Goal: Communication & Community: Answer question/provide support

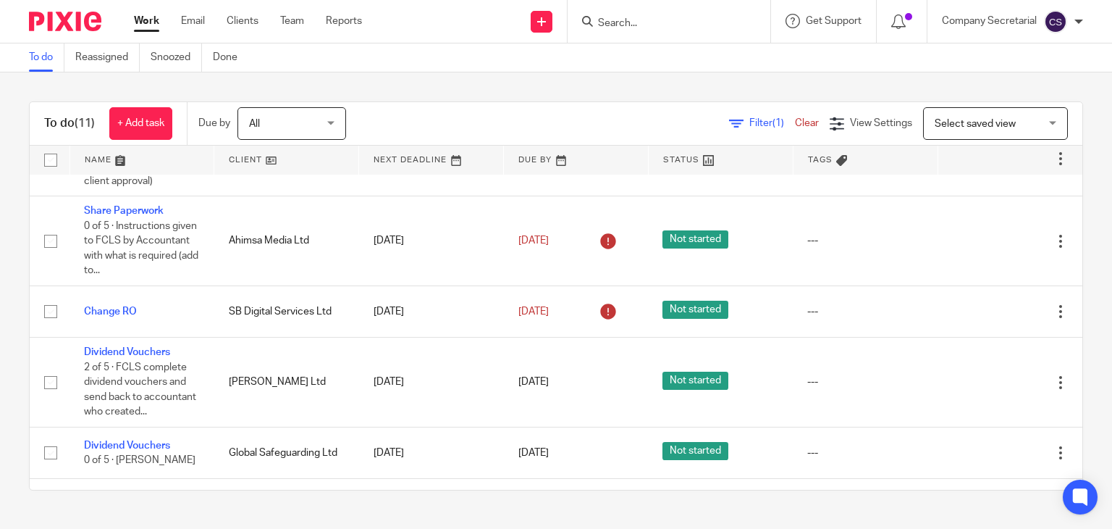
scroll to position [503, 0]
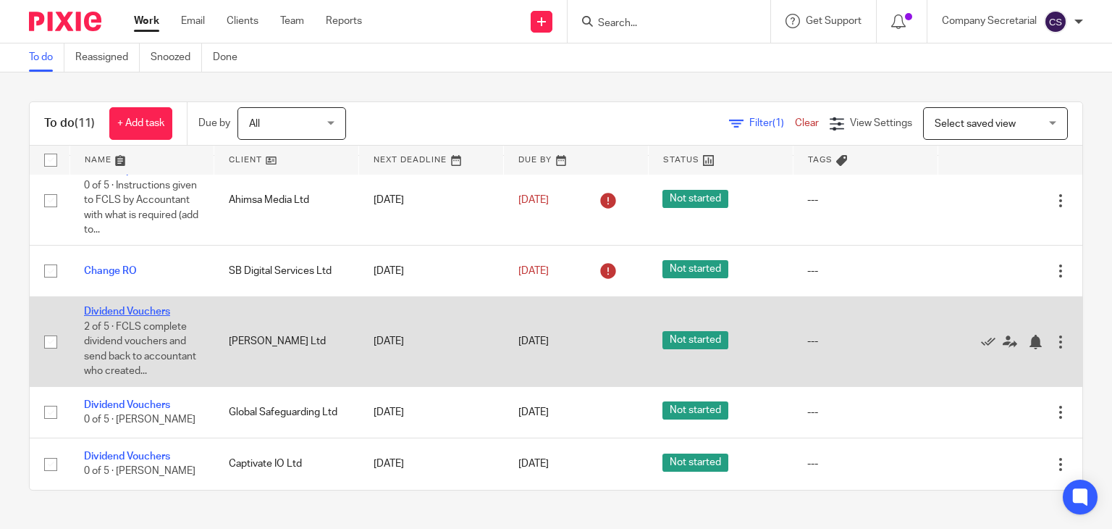
click at [156, 306] on link "Dividend Vouchers" at bounding box center [127, 311] width 86 height 10
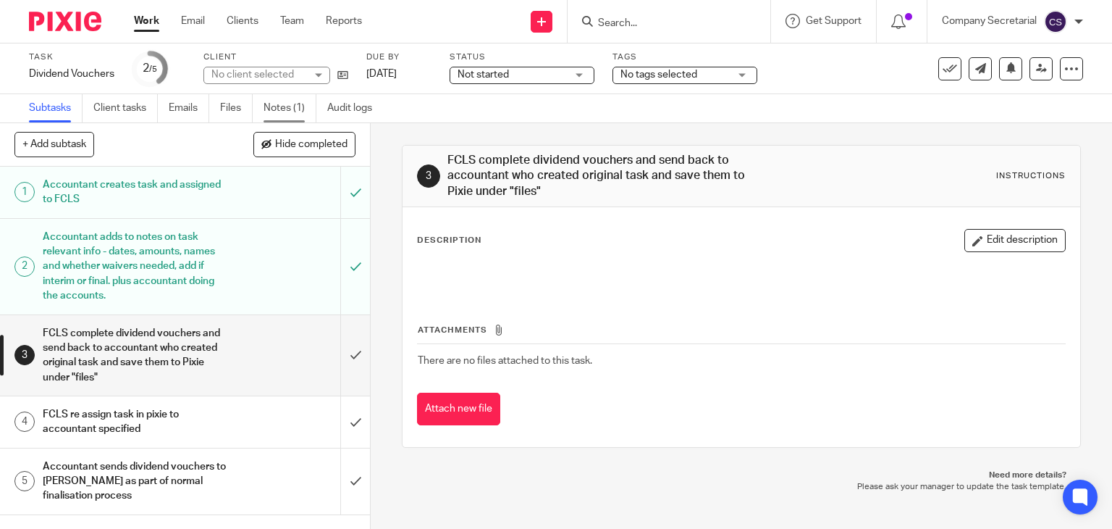
click at [280, 101] on link "Notes (1)" at bounding box center [290, 108] width 53 height 28
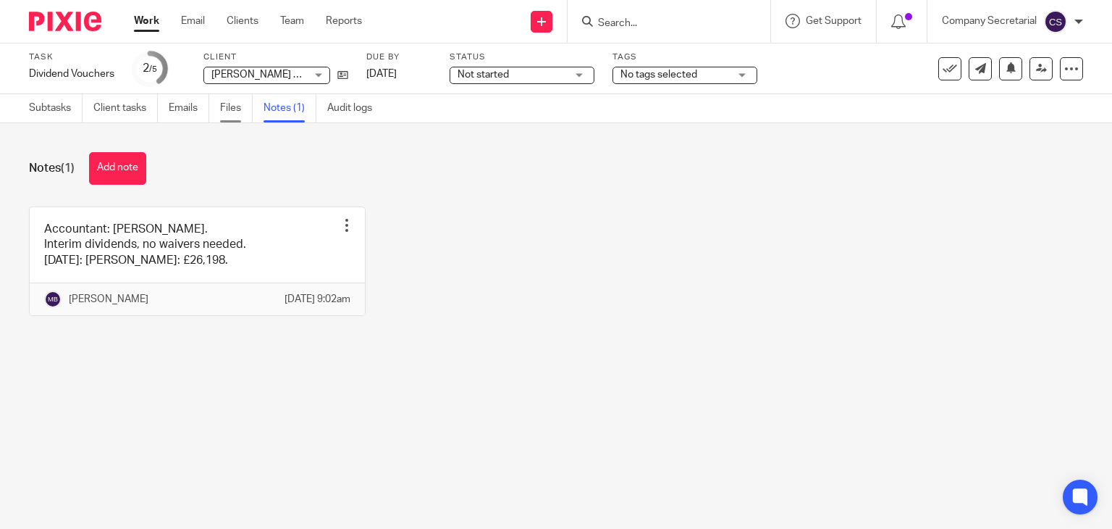
click at [238, 106] on link "Files" at bounding box center [236, 108] width 33 height 28
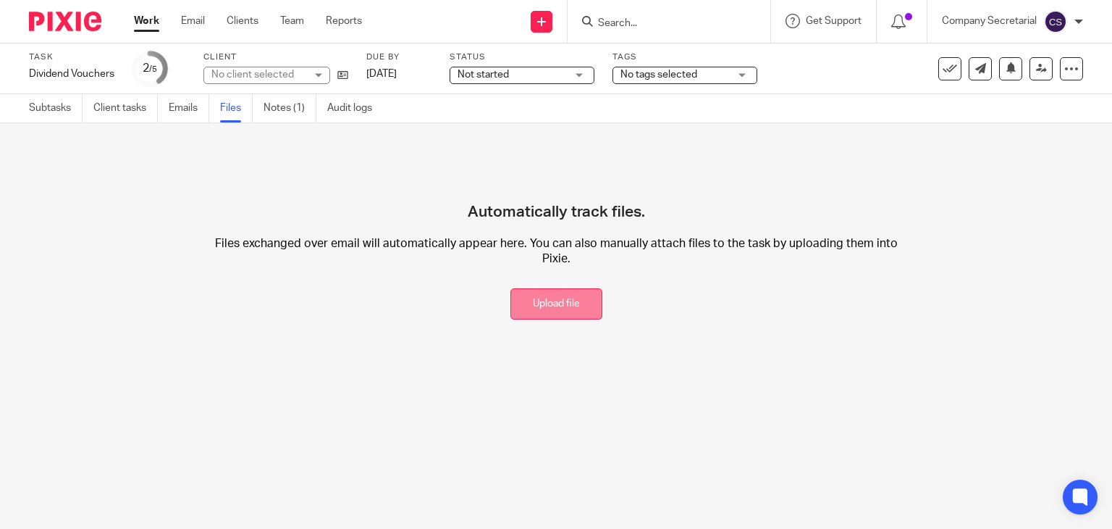
click at [546, 316] on button "Upload file" at bounding box center [557, 303] width 92 height 31
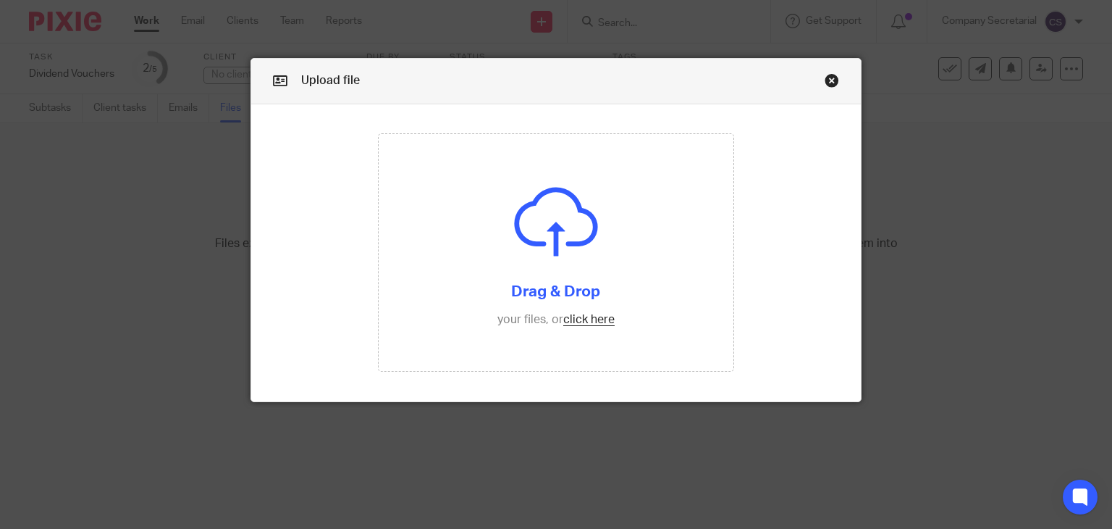
click at [546, 316] on input "file" at bounding box center [556, 252] width 355 height 237
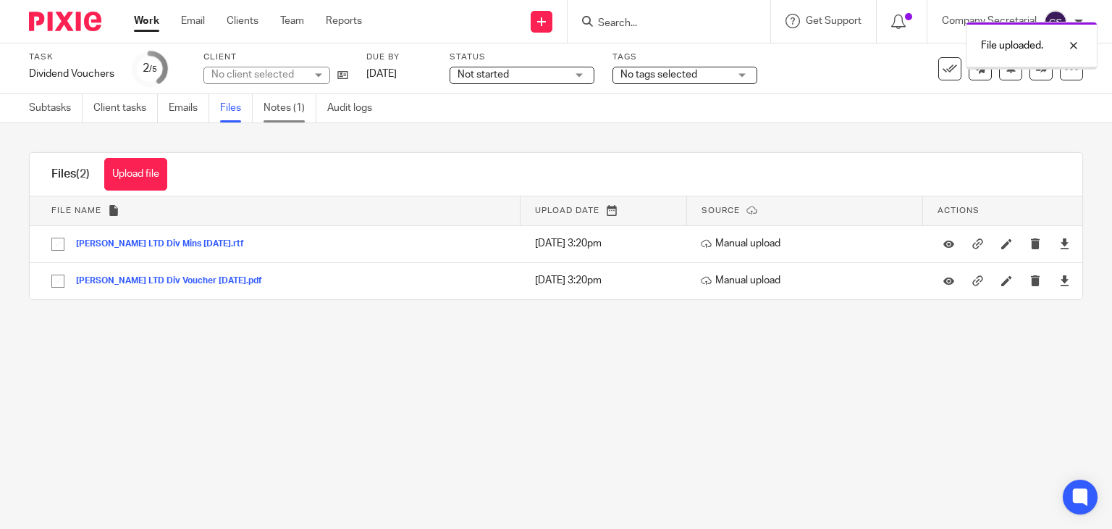
click at [298, 108] on link "Notes (1)" at bounding box center [290, 108] width 53 height 28
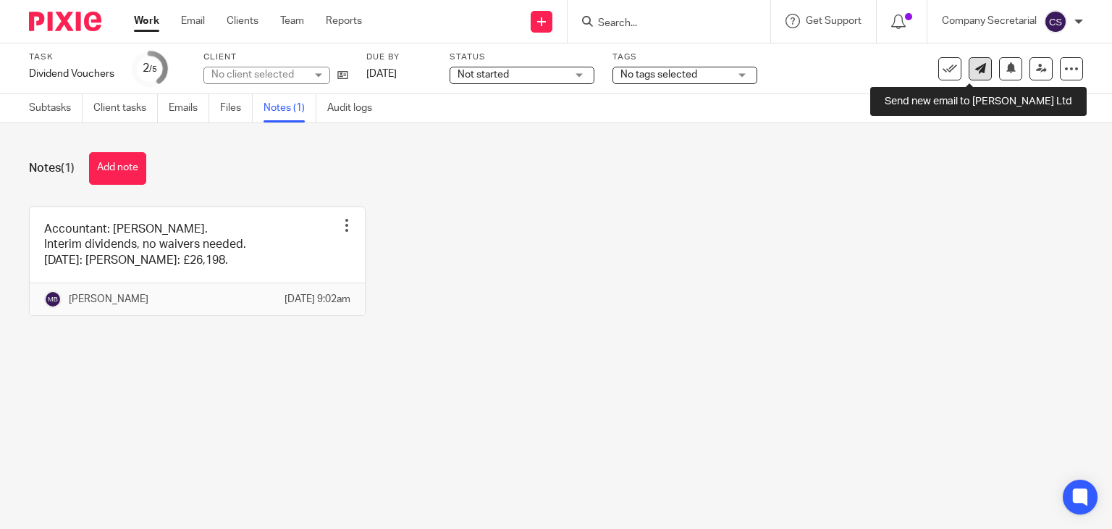
click at [975, 73] on icon at bounding box center [980, 68] width 11 height 11
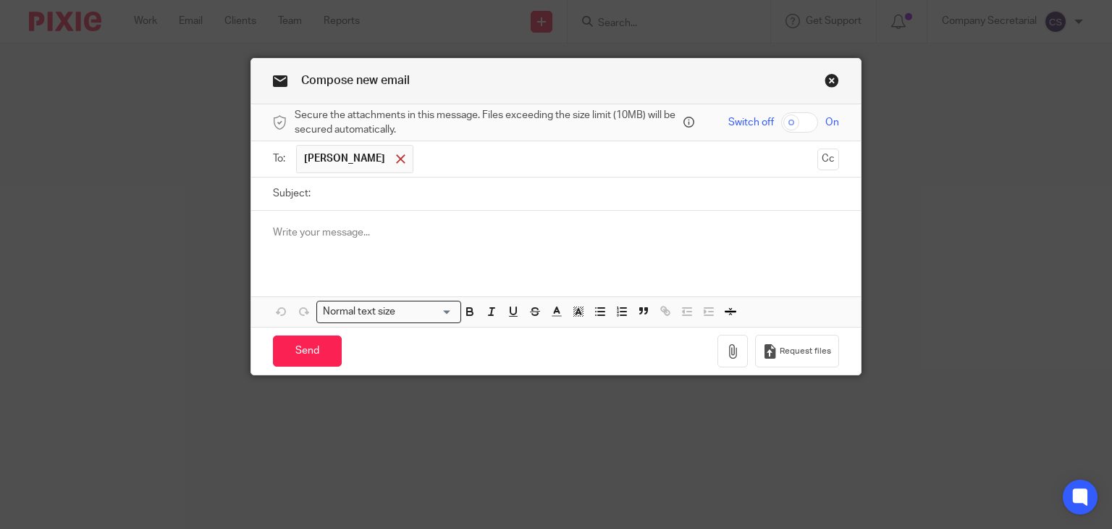
click at [396, 159] on span at bounding box center [400, 158] width 9 height 9
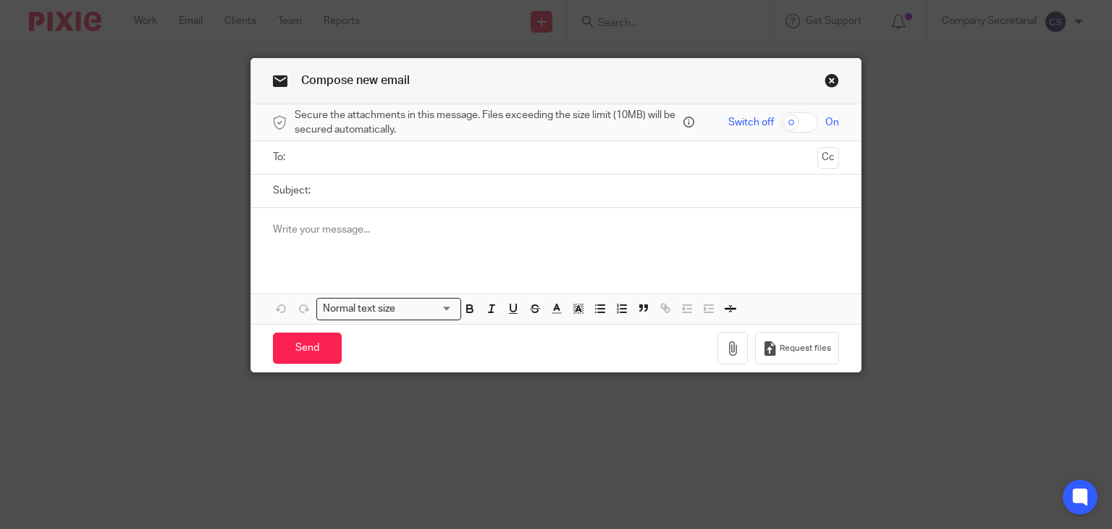
click at [375, 159] on input "text" at bounding box center [556, 157] width 512 height 17
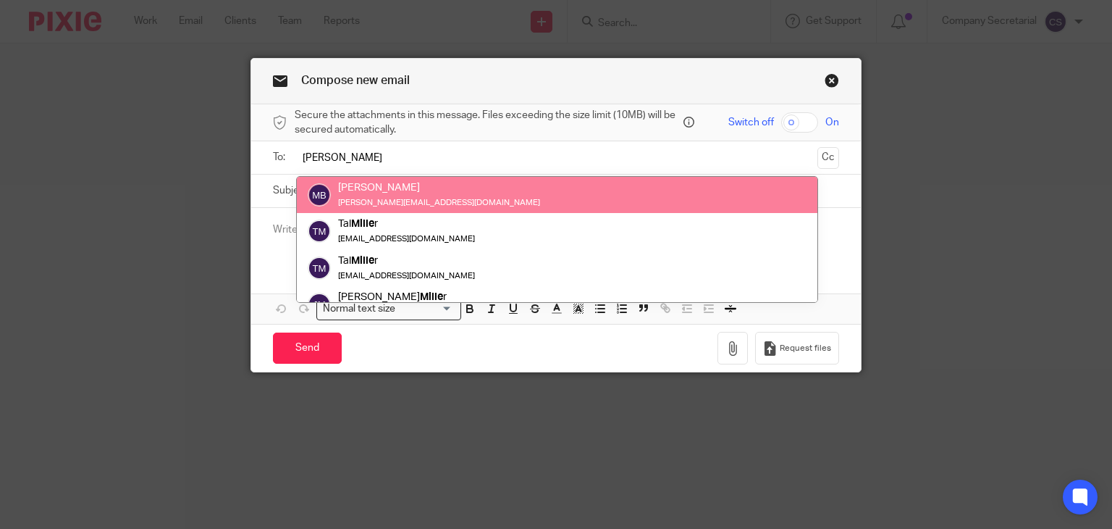
type input "millie"
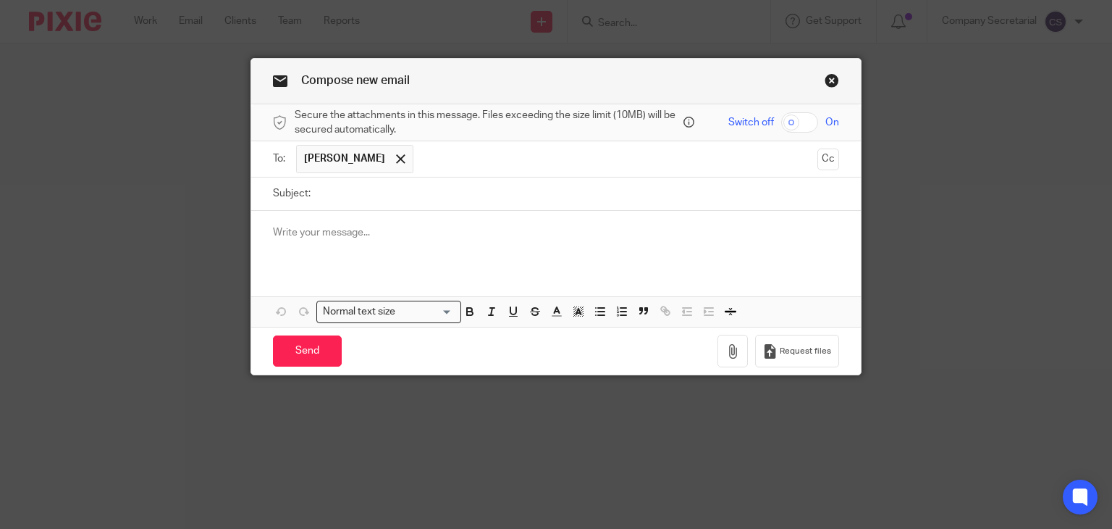
click at [382, 186] on input "Subject:" at bounding box center [579, 193] width 522 height 33
paste input "GEORGE BONE LTD"
type input "GEORGE BONE LTD Dividend"
click at [397, 232] on p at bounding box center [556, 232] width 567 height 14
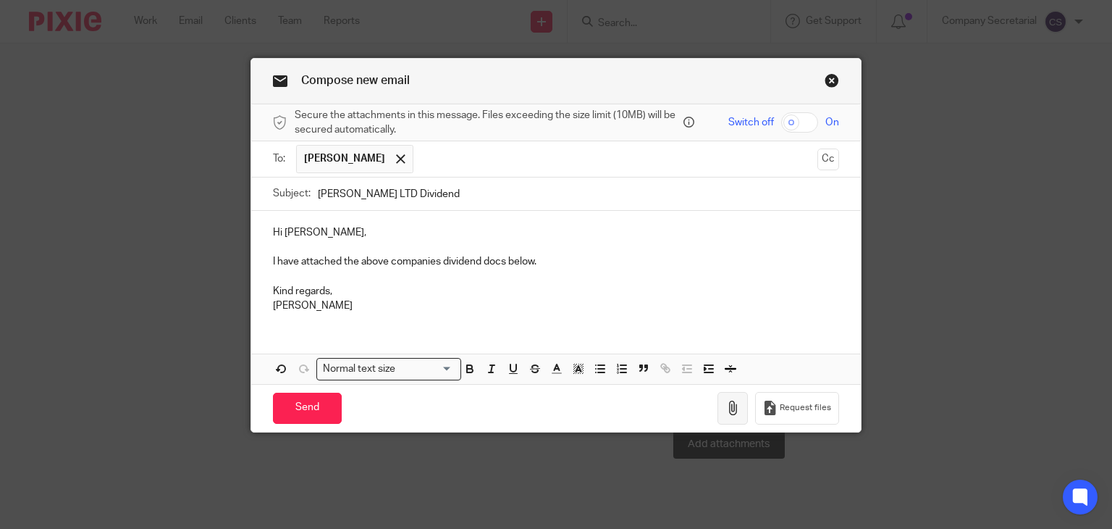
click at [738, 398] on button "button" at bounding box center [733, 408] width 30 height 33
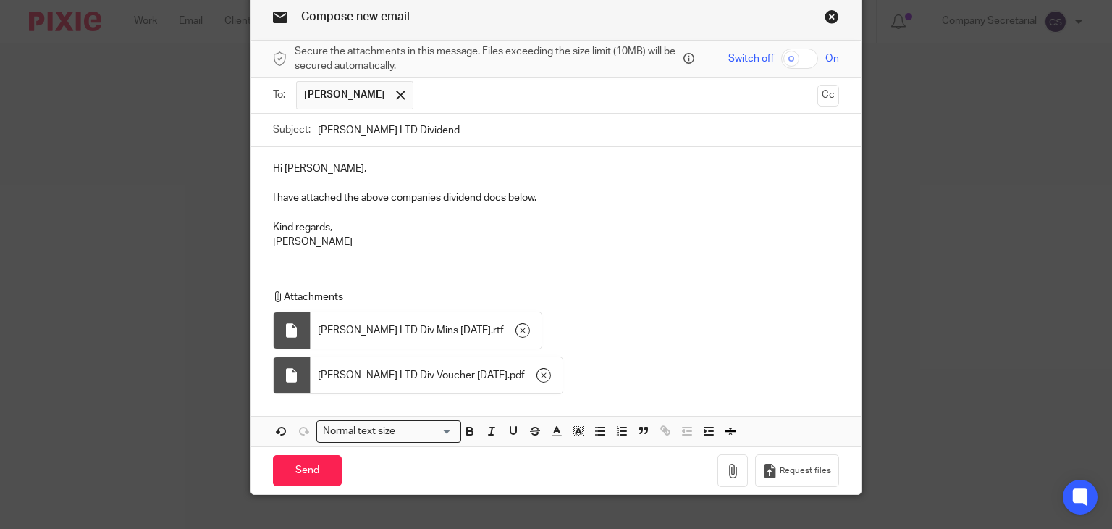
scroll to position [65, 0]
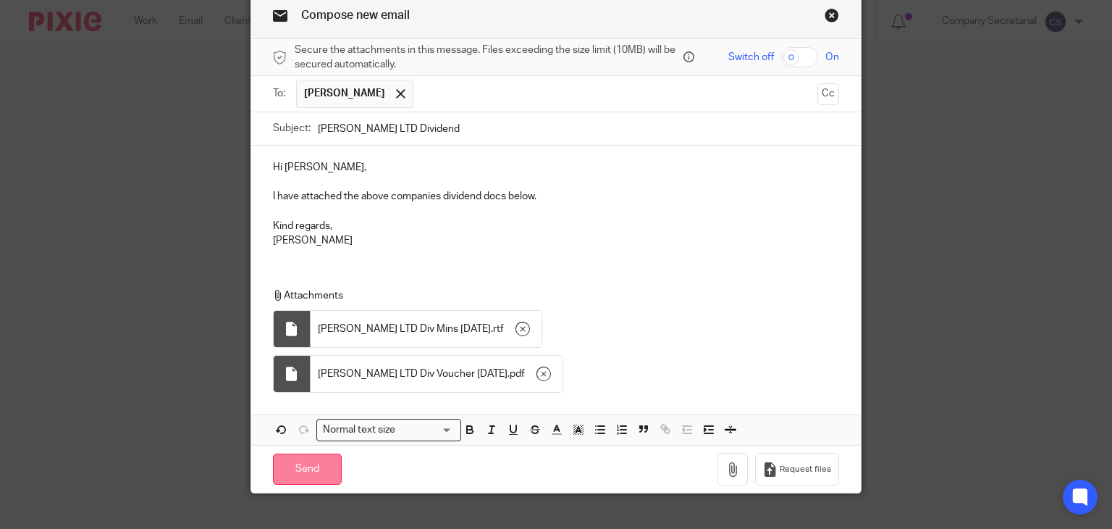
click at [322, 461] on input "Send" at bounding box center [307, 468] width 69 height 31
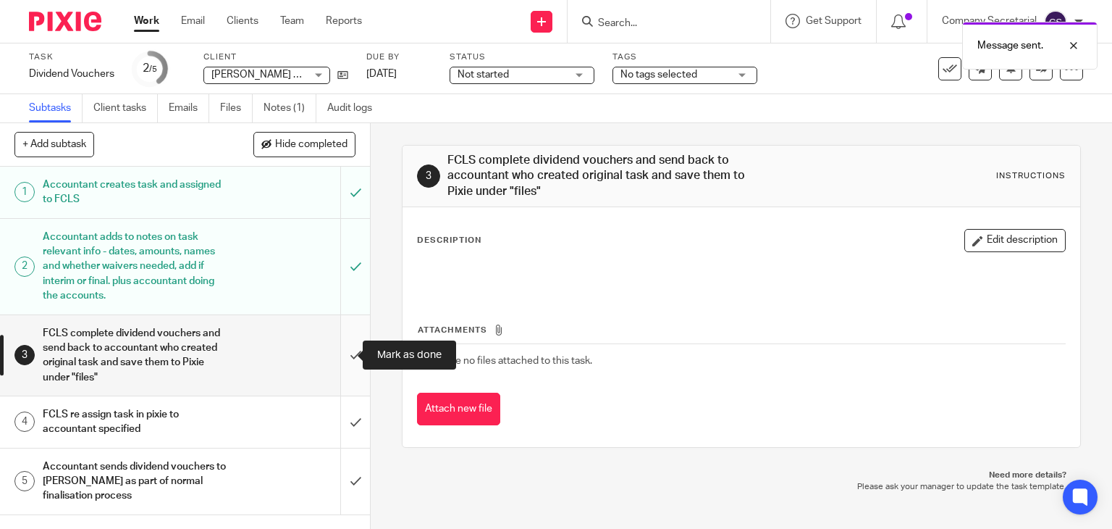
click at [342, 356] on input "submit" at bounding box center [185, 355] width 370 height 80
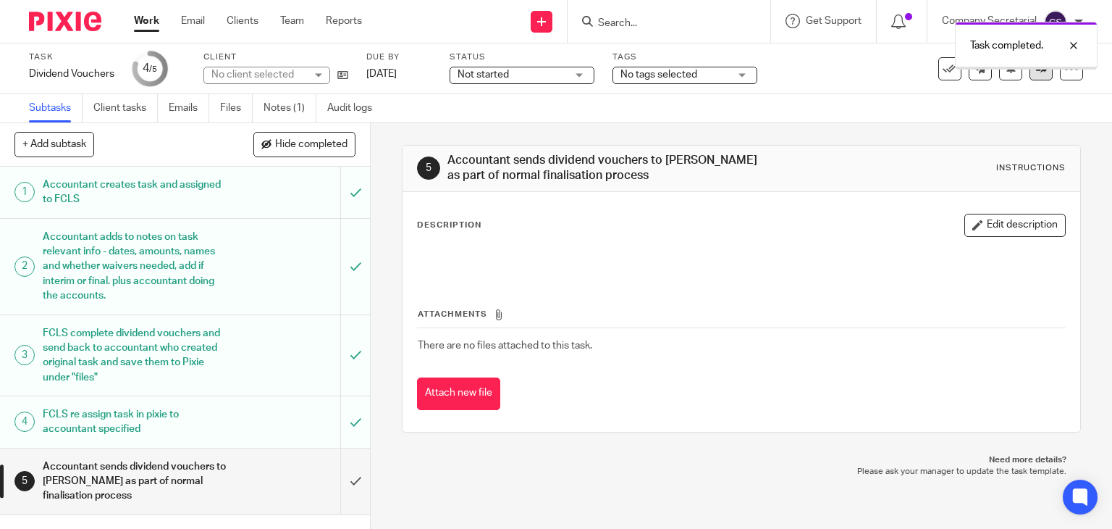
click at [1030, 76] on link at bounding box center [1041, 68] width 23 height 23
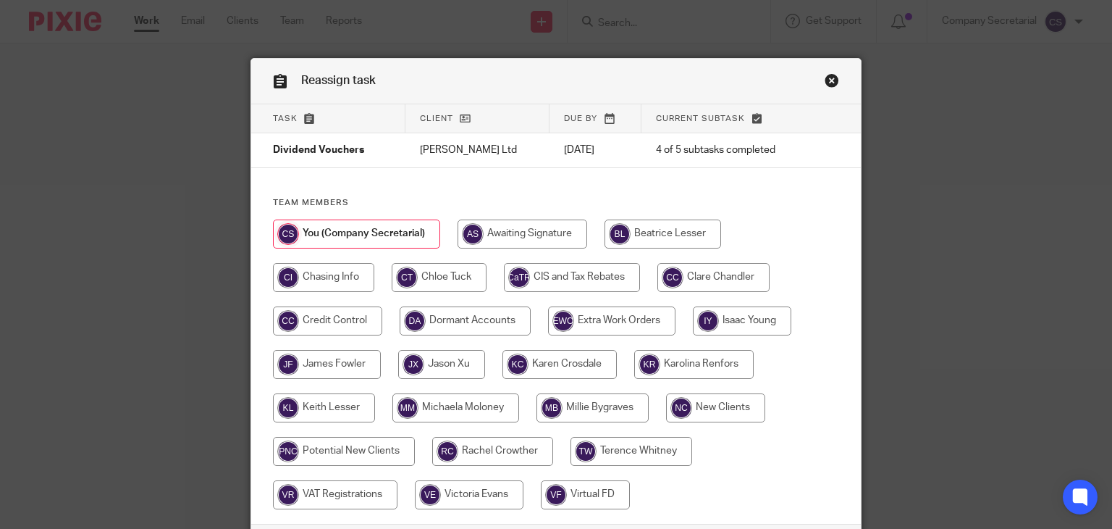
click at [574, 400] on input "radio" at bounding box center [593, 407] width 112 height 29
radio input "true"
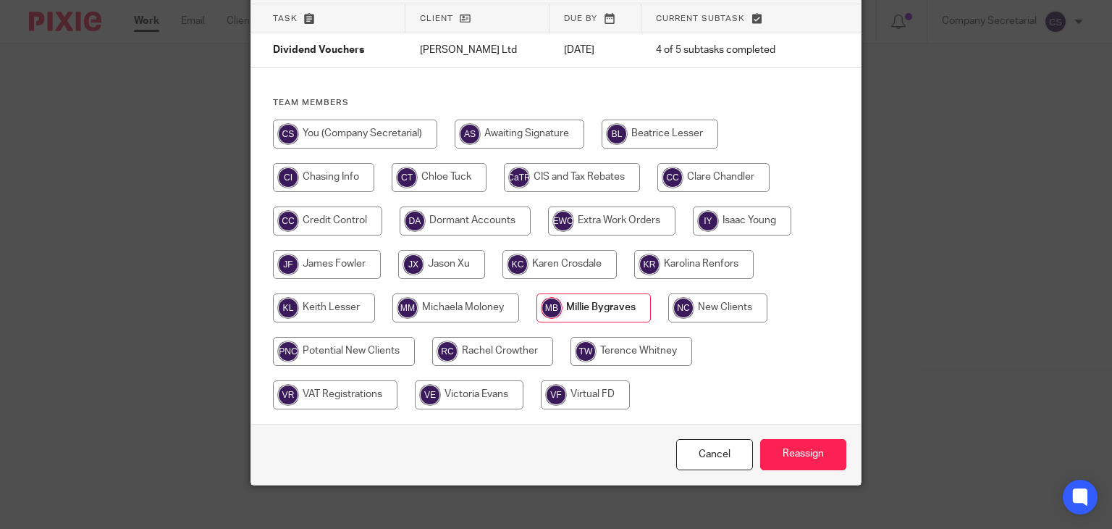
scroll to position [109, 0]
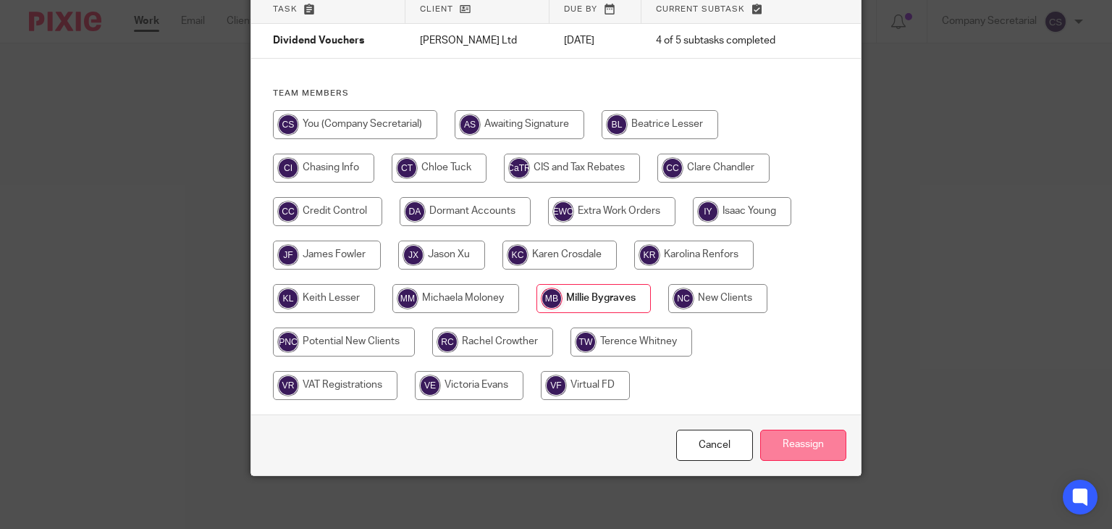
click at [831, 438] on input "Reassign" at bounding box center [803, 444] width 86 height 31
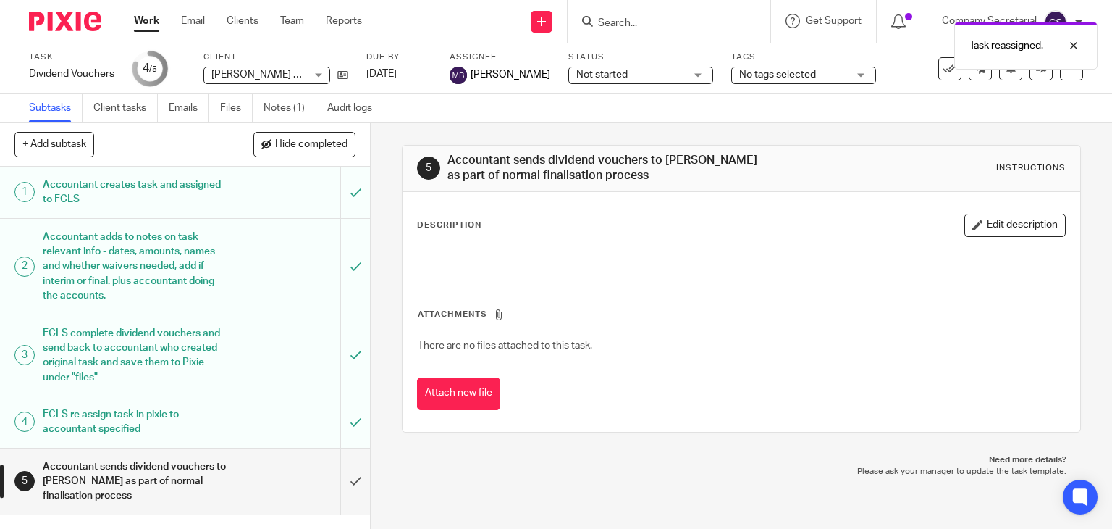
click at [64, 17] on img at bounding box center [65, 22] width 72 height 20
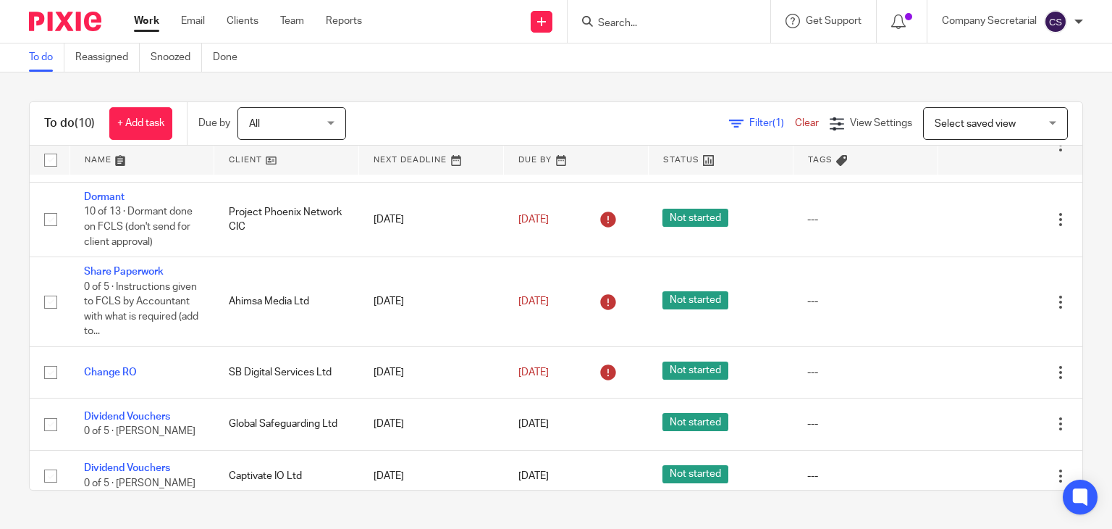
scroll to position [397, 0]
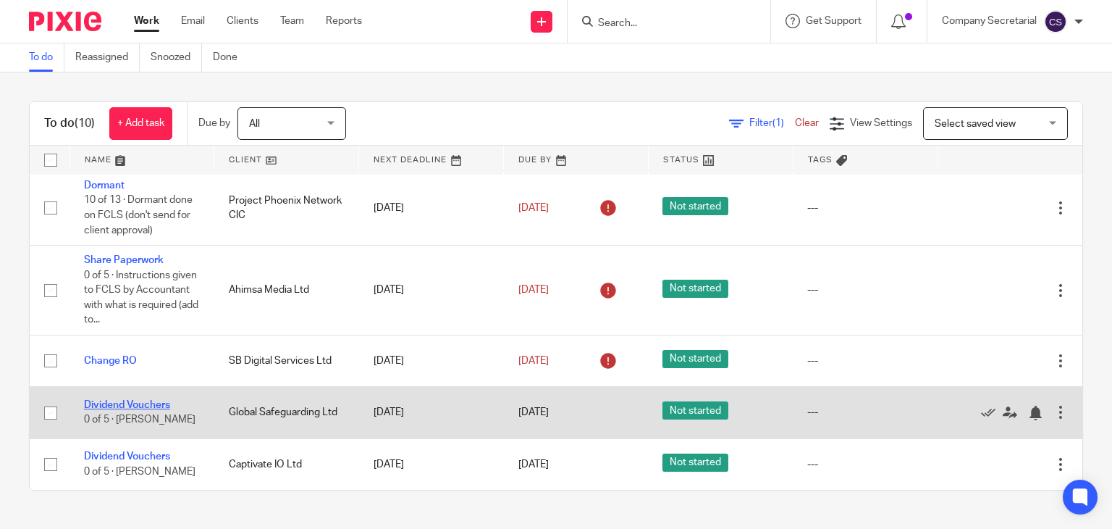
click at [154, 407] on link "Dividend Vouchers" at bounding box center [127, 405] width 86 height 10
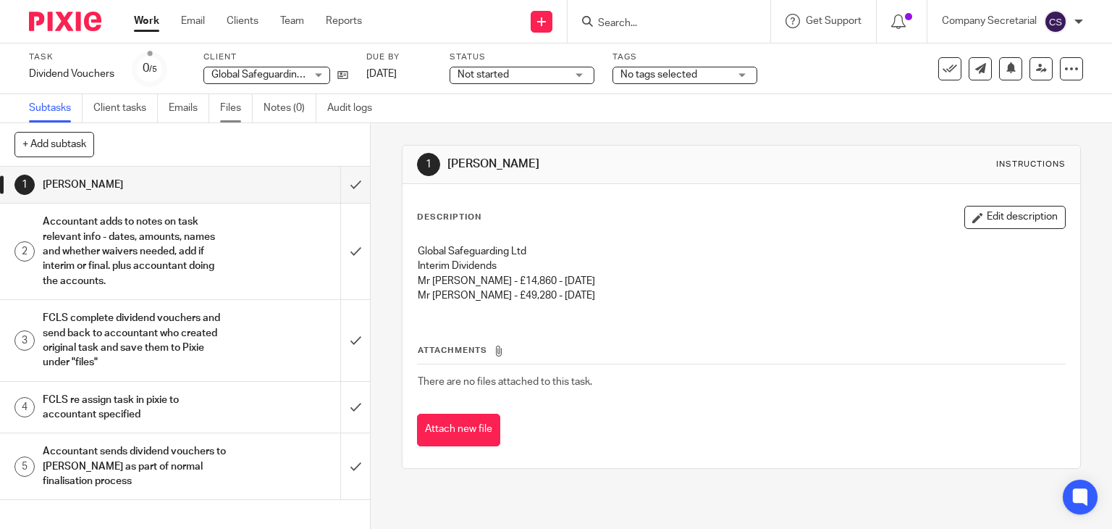
click at [243, 107] on link "Files" at bounding box center [236, 108] width 33 height 28
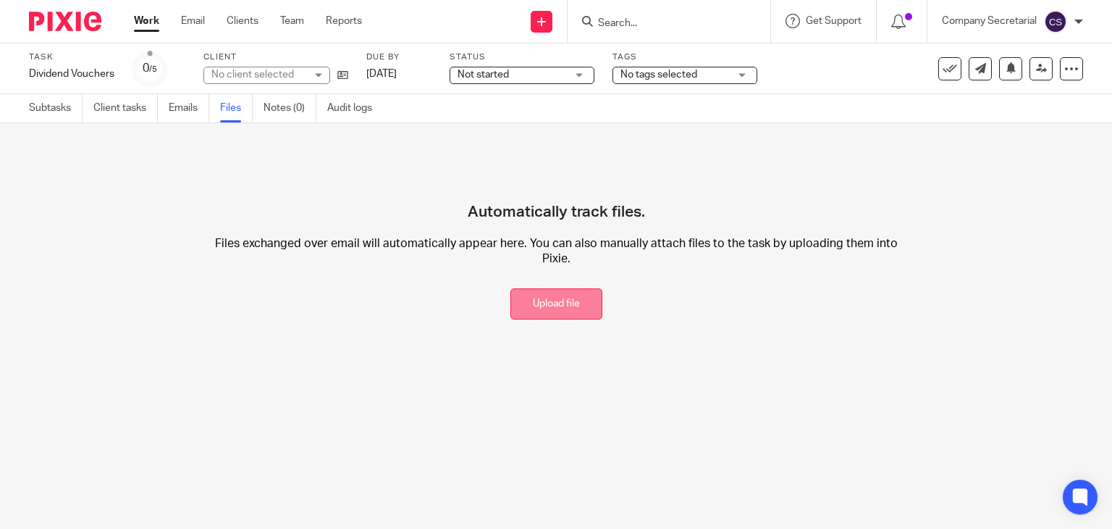
click at [523, 296] on button "Upload file" at bounding box center [557, 303] width 92 height 31
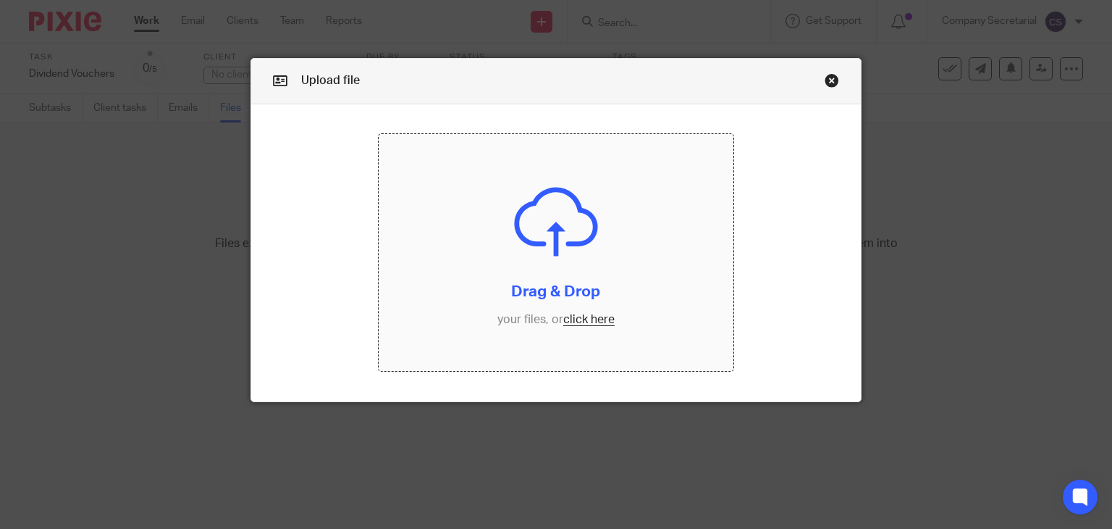
click at [553, 285] on input "file" at bounding box center [556, 252] width 355 height 237
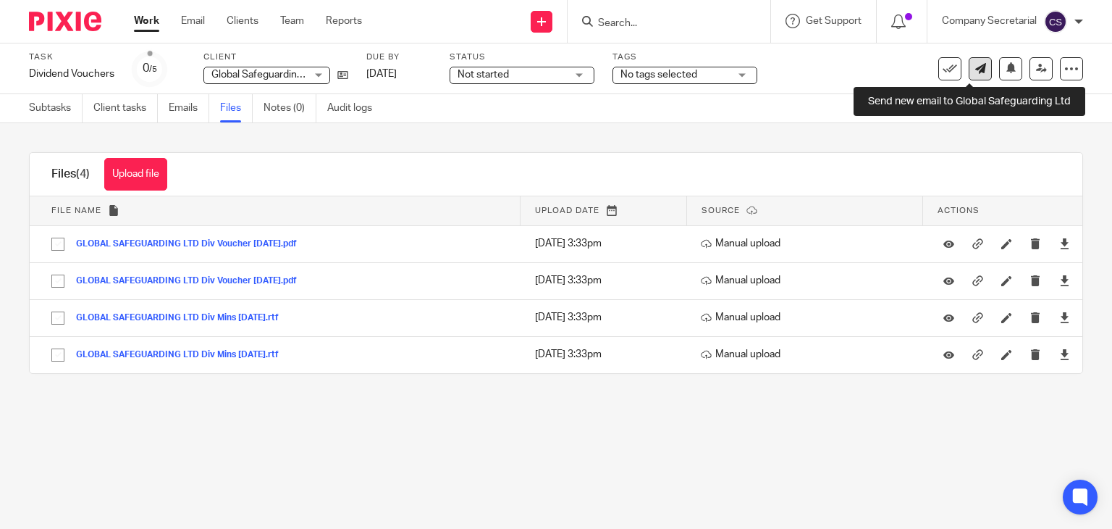
click at [975, 64] on icon at bounding box center [980, 68] width 11 height 11
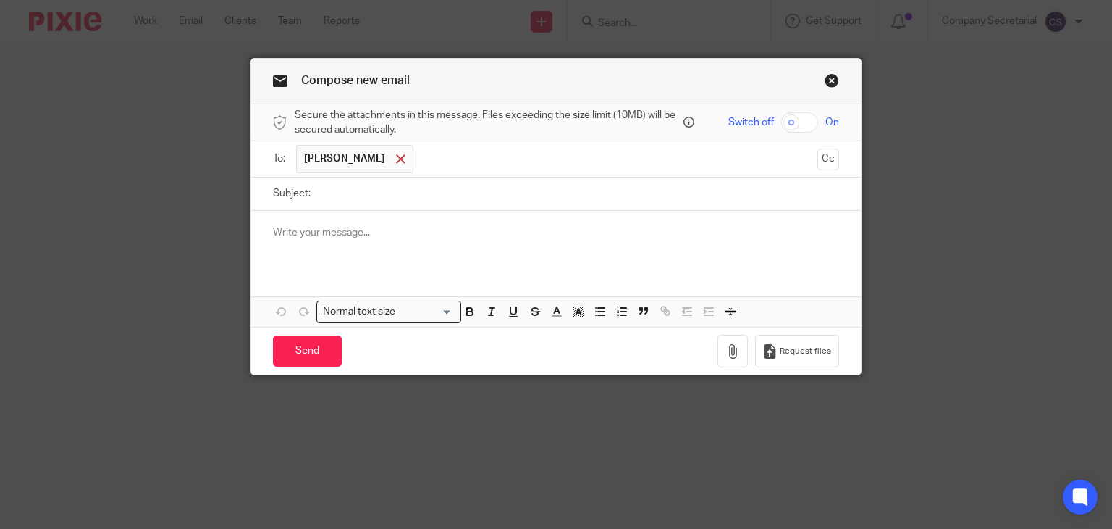
click at [396, 159] on span at bounding box center [400, 158] width 9 height 9
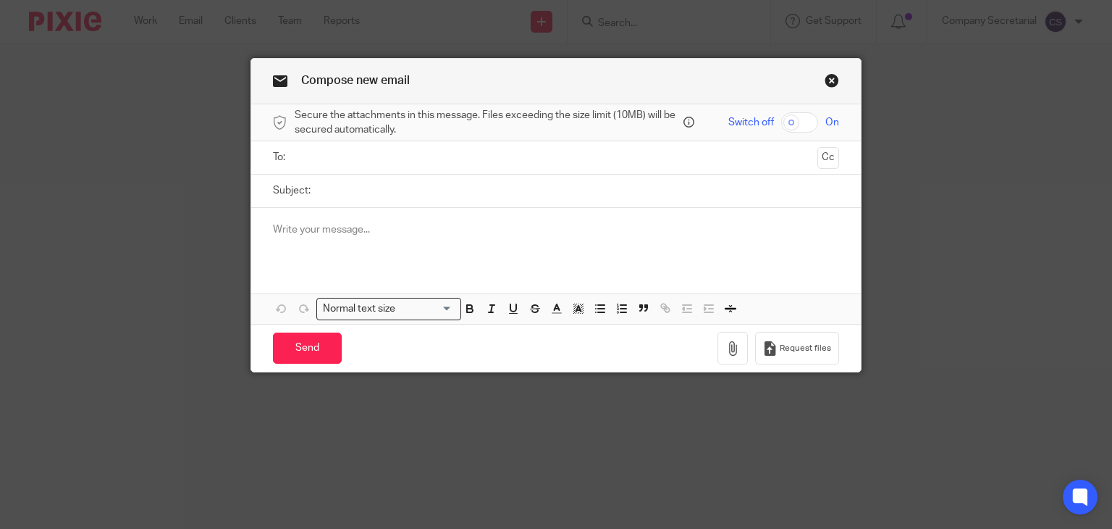
click at [379, 159] on input "text" at bounding box center [556, 157] width 512 height 17
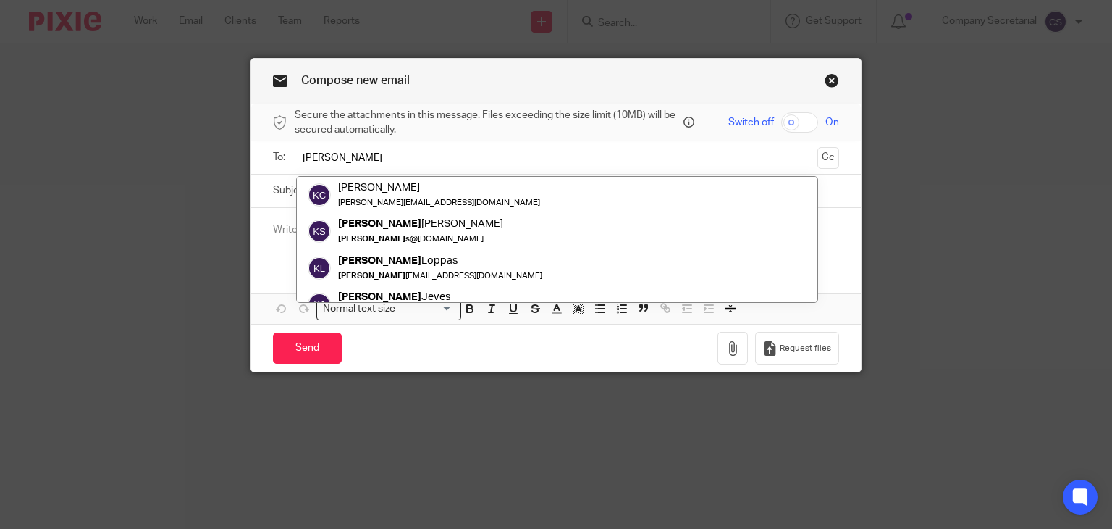
type input "karen"
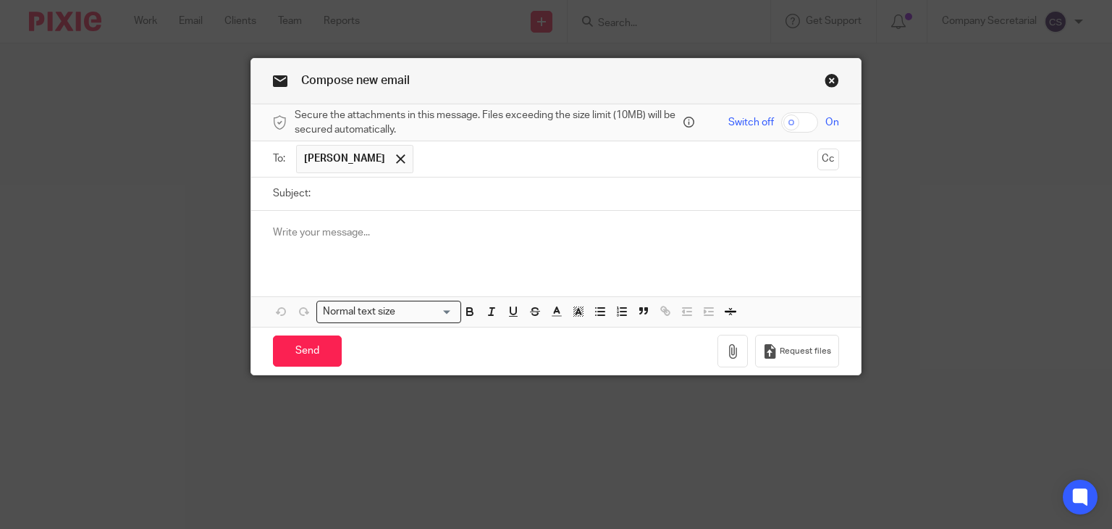
click at [388, 183] on input "Subject:" at bounding box center [579, 193] width 522 height 33
paste input "GLOBAL SAFEGUARDING LTD"
type input "GLOBAL SAFEGUARDING LTD Dividend"
click at [376, 237] on p at bounding box center [556, 232] width 567 height 14
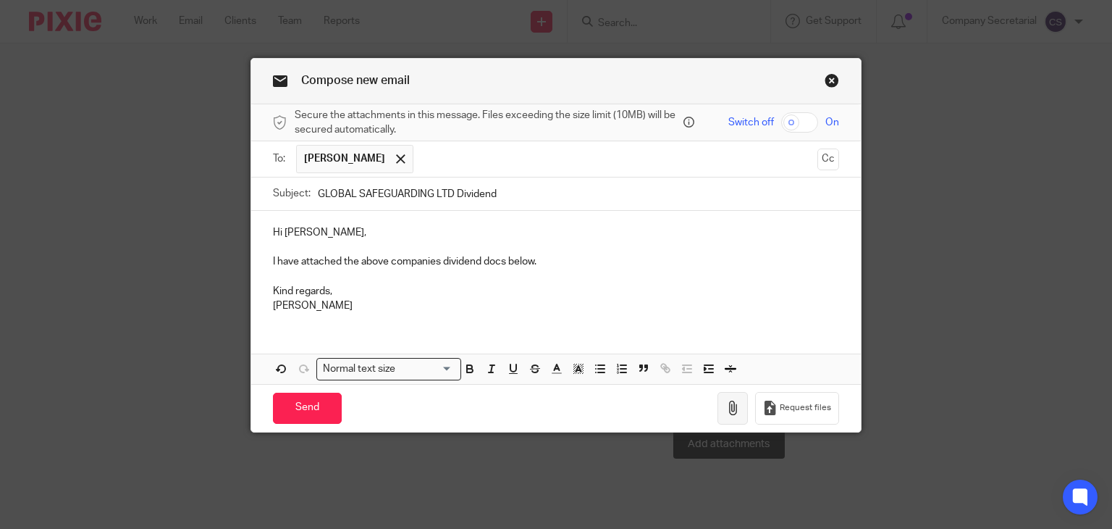
click at [736, 410] on icon "button" at bounding box center [733, 407] width 14 height 14
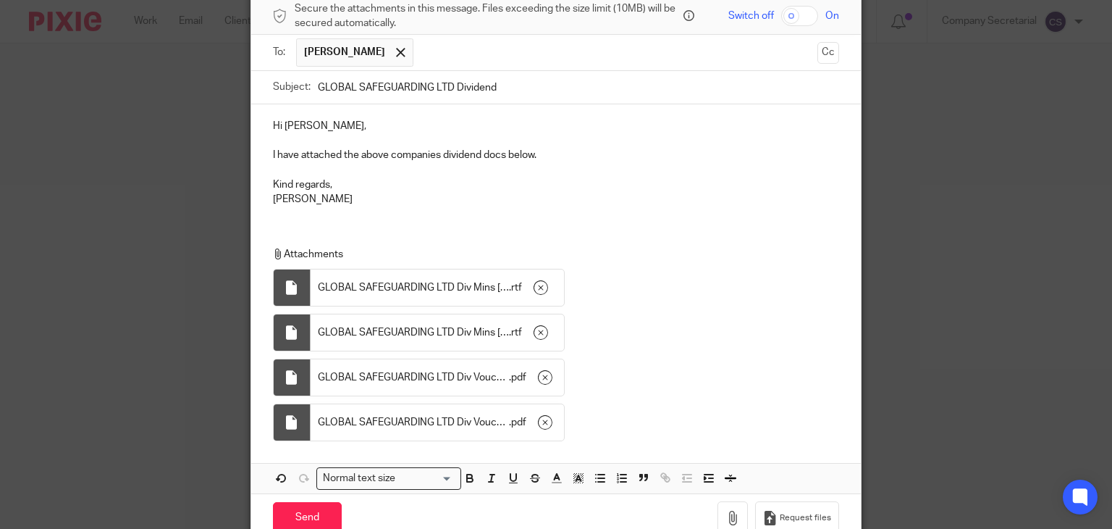
scroll to position [110, 0]
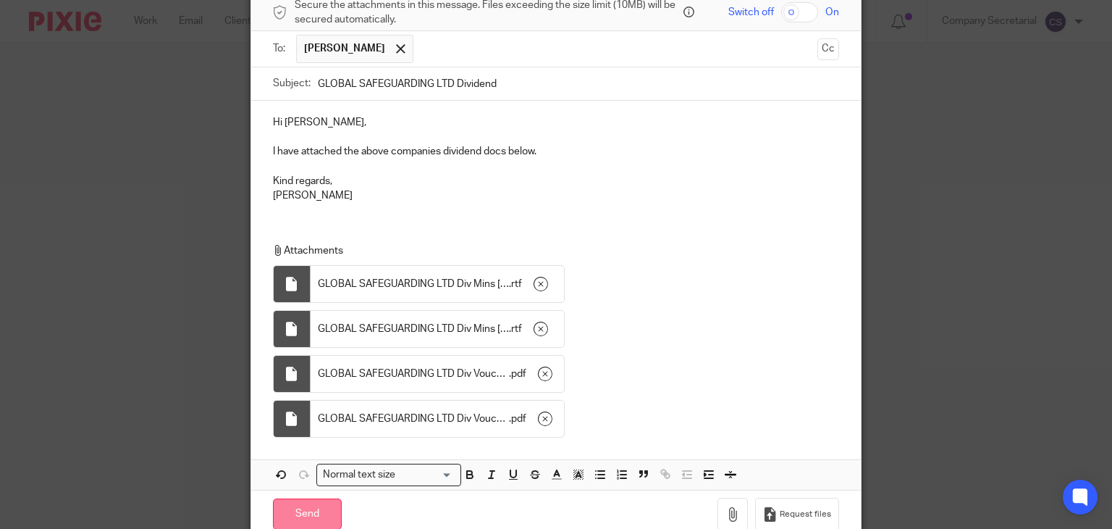
click at [324, 507] on input "Send" at bounding box center [307, 513] width 69 height 31
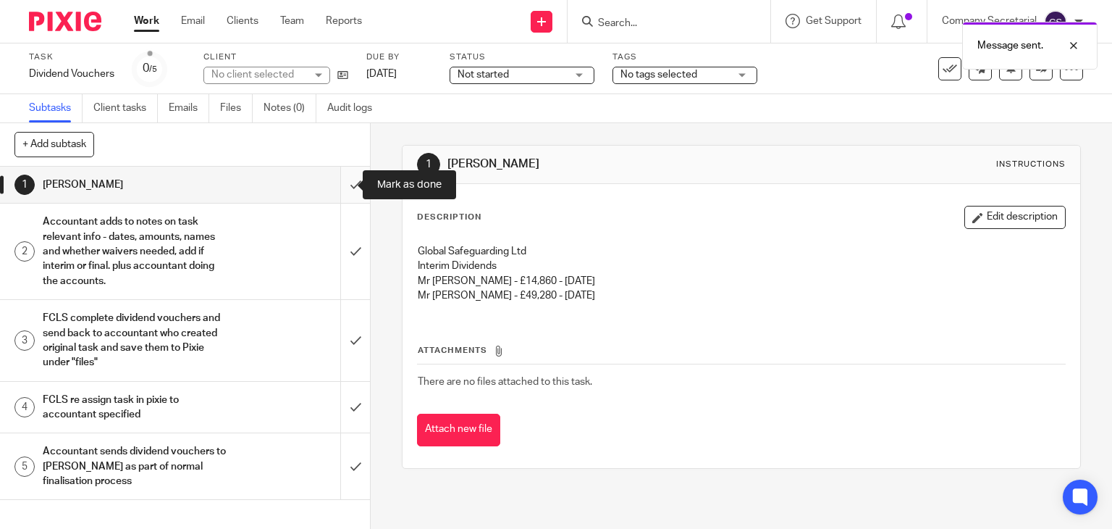
click at [336, 182] on input "submit" at bounding box center [185, 185] width 370 height 36
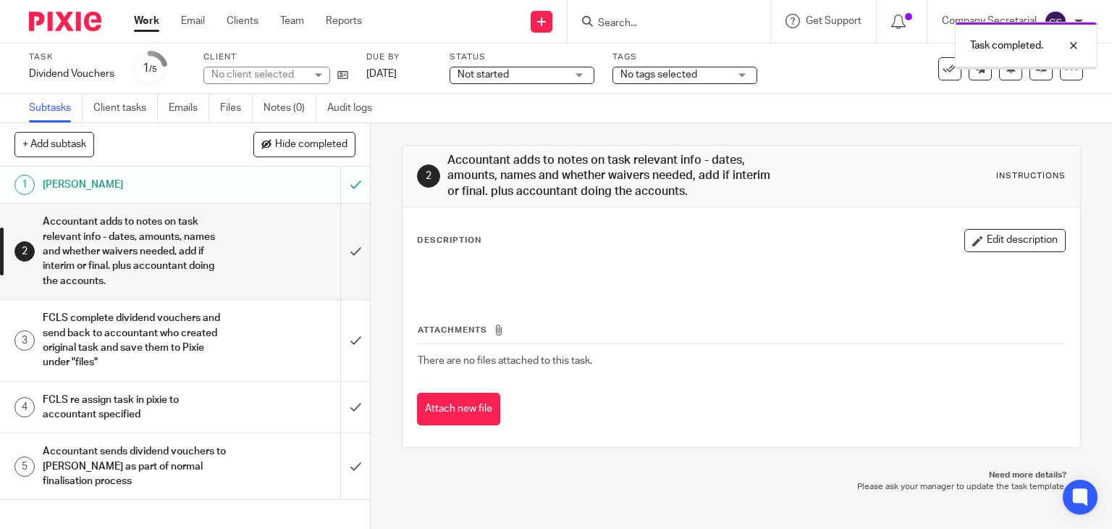
click at [338, 231] on input "submit" at bounding box center [185, 251] width 370 height 96
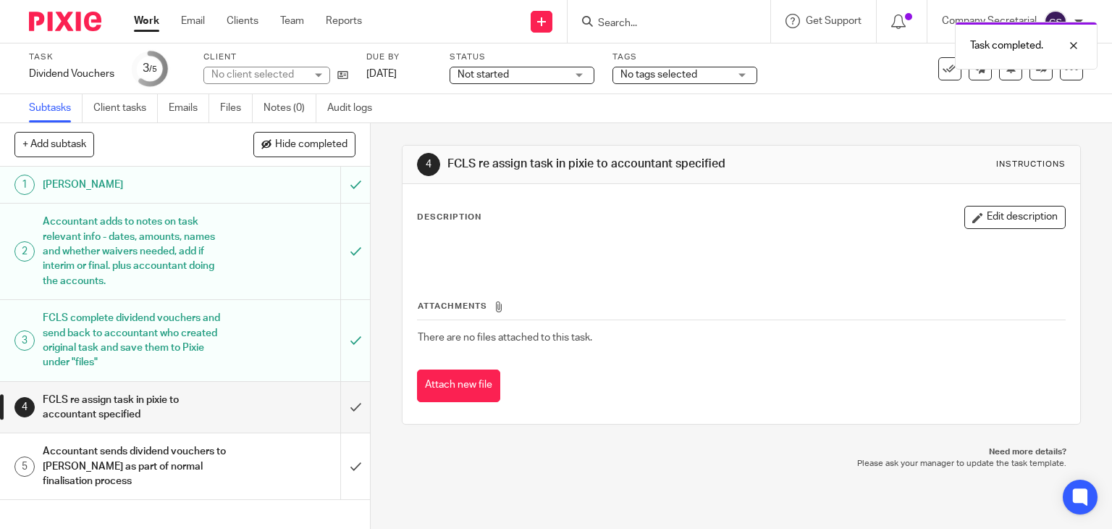
click at [336, 403] on input "submit" at bounding box center [185, 407] width 370 height 51
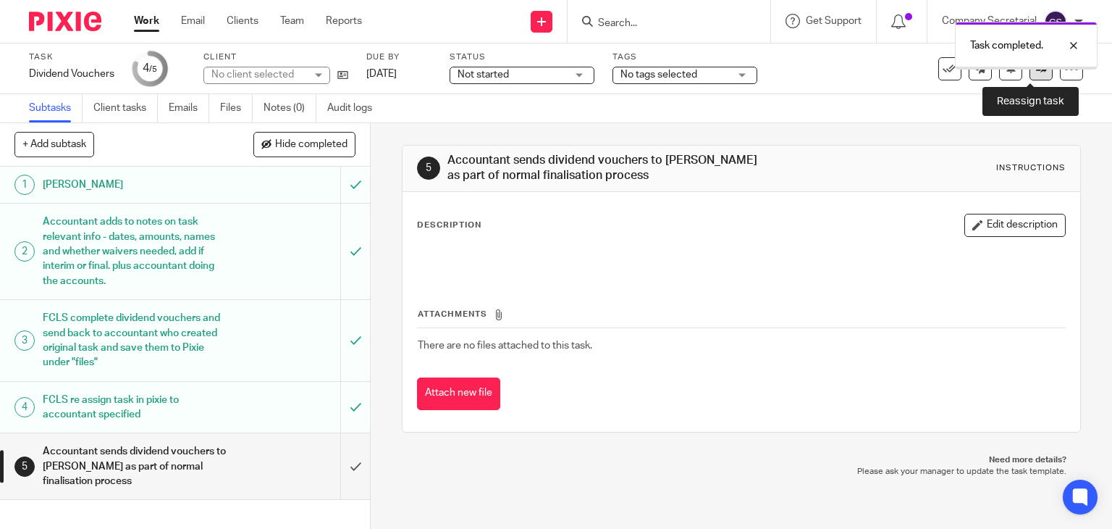
click at [1030, 76] on link at bounding box center [1041, 68] width 23 height 23
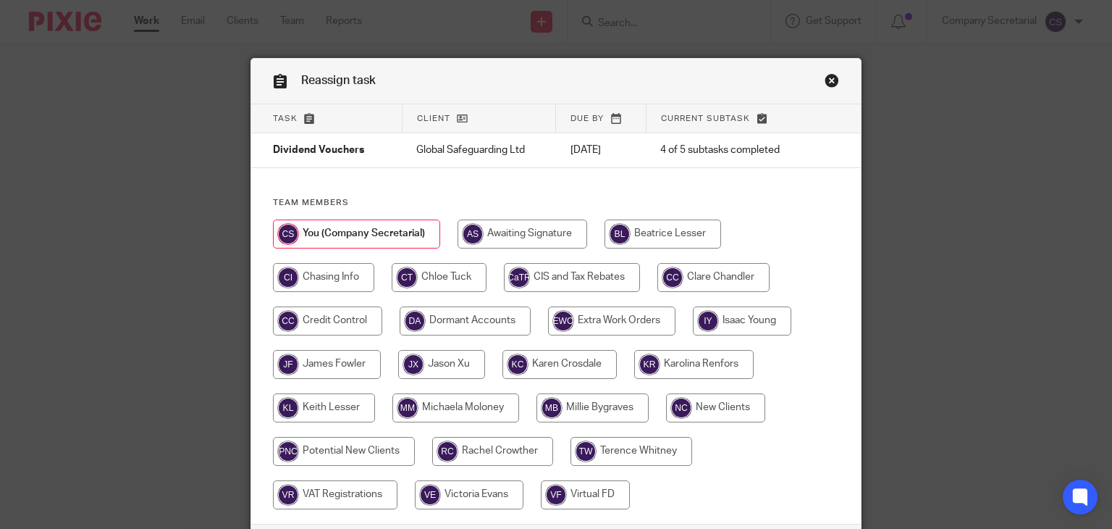
click at [600, 377] on input "radio" at bounding box center [560, 364] width 114 height 29
radio input "true"
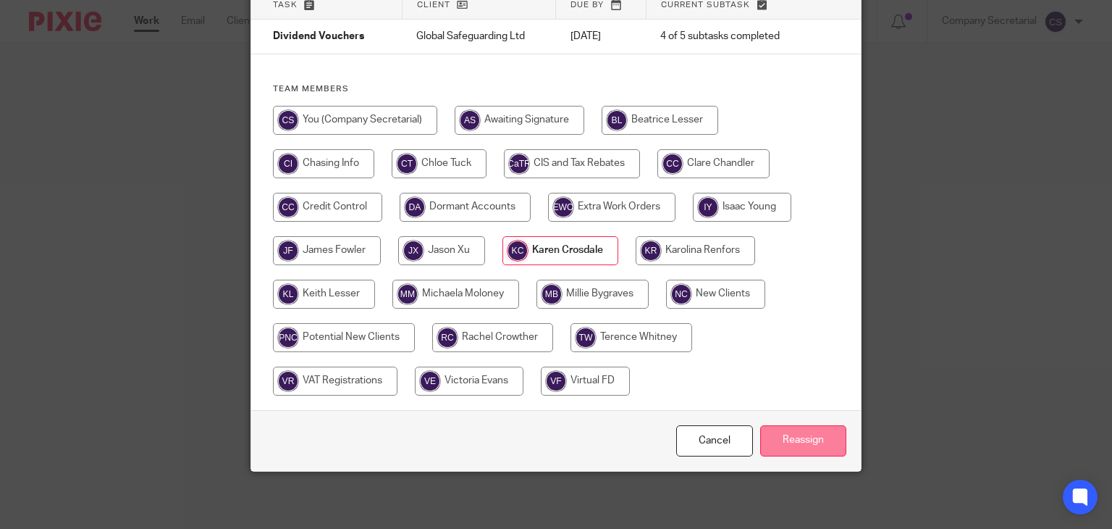
click at [805, 429] on input "Reassign" at bounding box center [803, 440] width 86 height 31
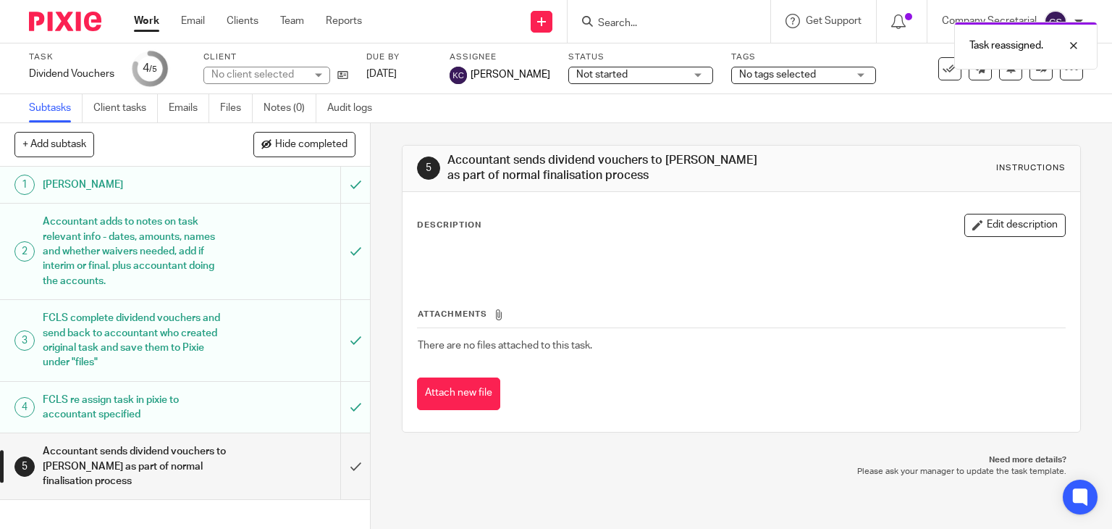
click at [80, 22] on img at bounding box center [65, 22] width 72 height 20
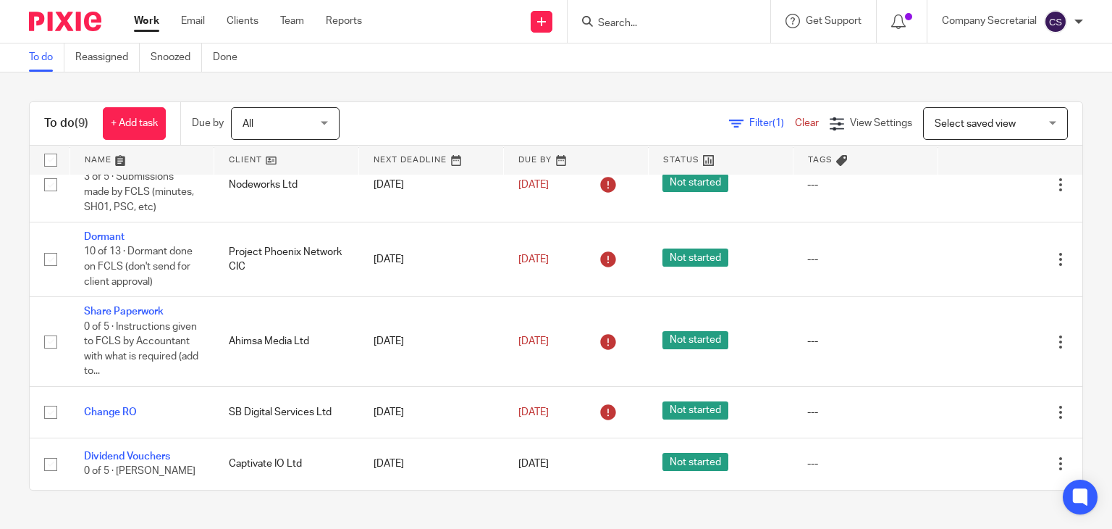
scroll to position [345, 0]
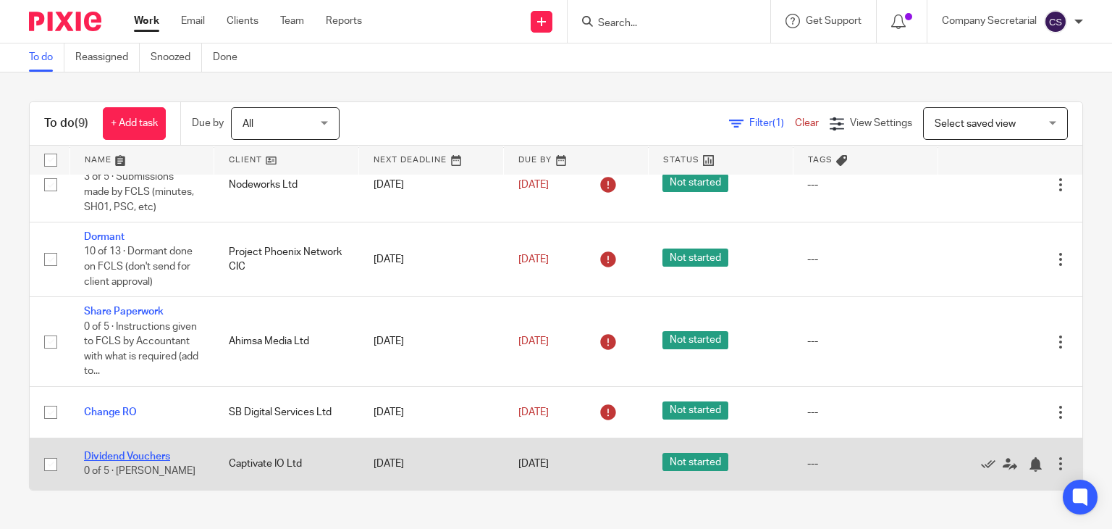
click at [154, 455] on link "Dividend Vouchers" at bounding box center [127, 456] width 86 height 10
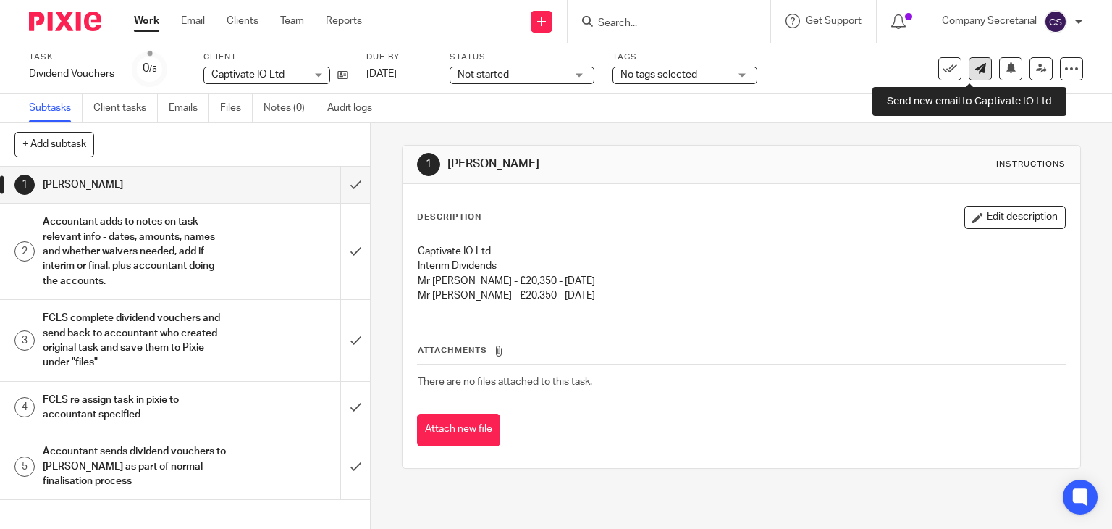
click at [973, 75] on link at bounding box center [980, 68] width 23 height 23
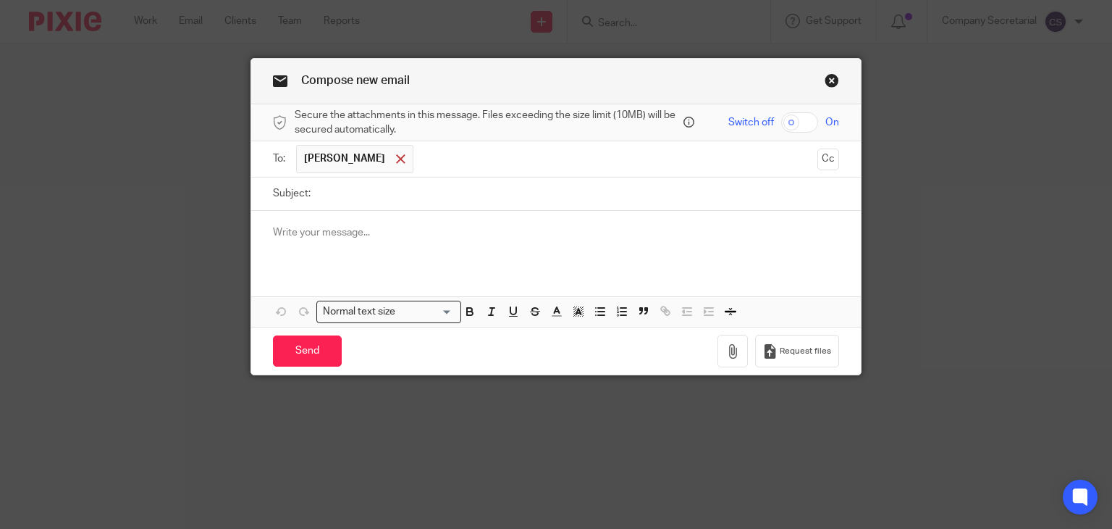
click at [406, 157] on span at bounding box center [400, 158] width 9 height 9
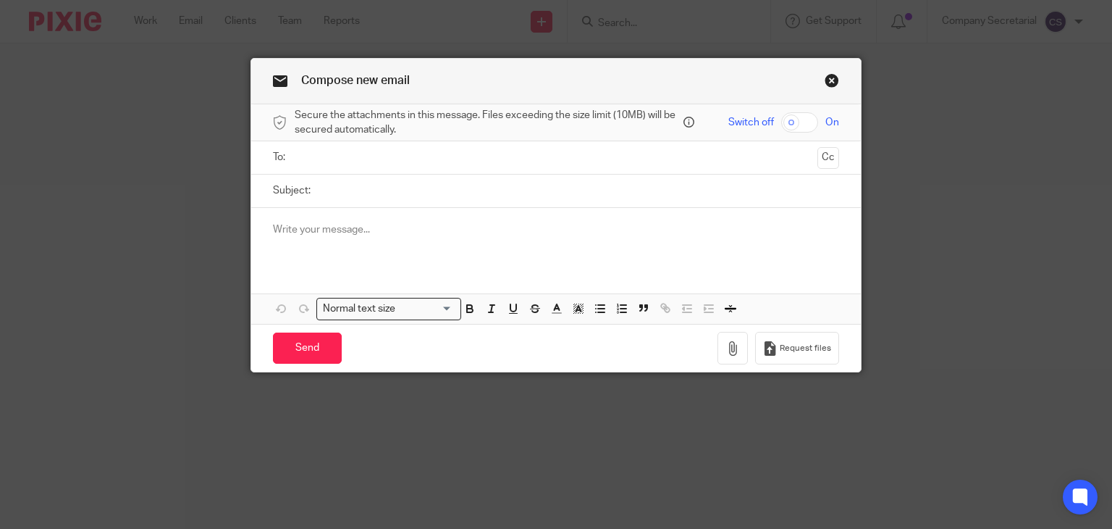
click at [418, 157] on input "text" at bounding box center [556, 157] width 512 height 17
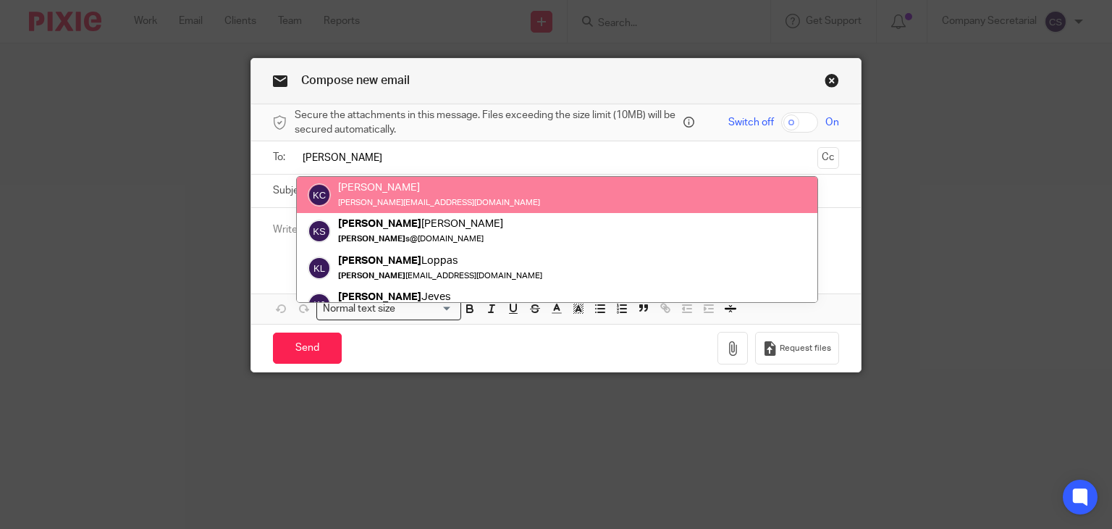
type input "karen"
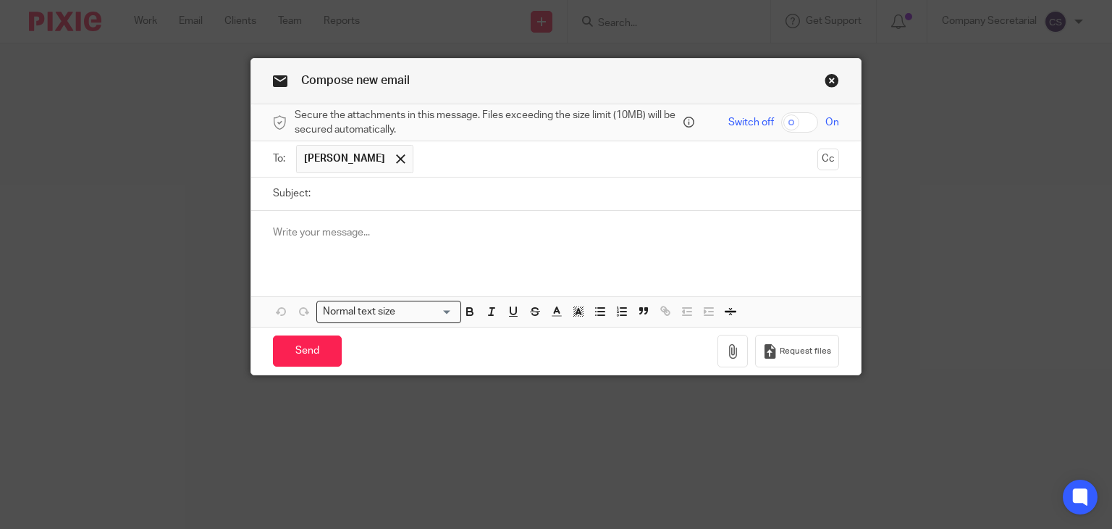
click at [403, 185] on input "Subject:" at bounding box center [579, 193] width 522 height 33
paste input "CAPTIVATE IO LTD"
type input "CAPTIVATE IO LTD Dividend"
click at [414, 248] on div at bounding box center [556, 239] width 610 height 56
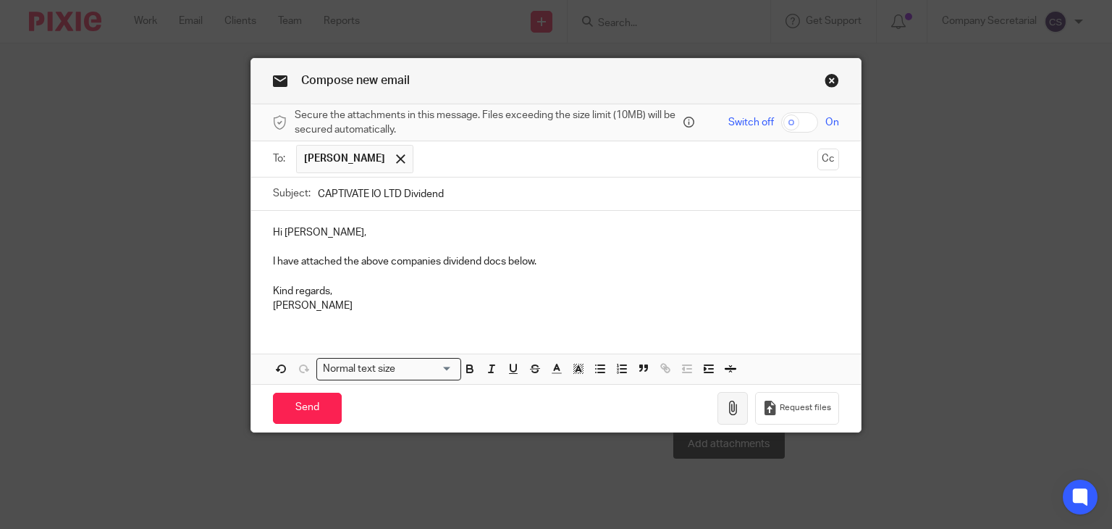
click at [728, 404] on icon "button" at bounding box center [733, 407] width 14 height 14
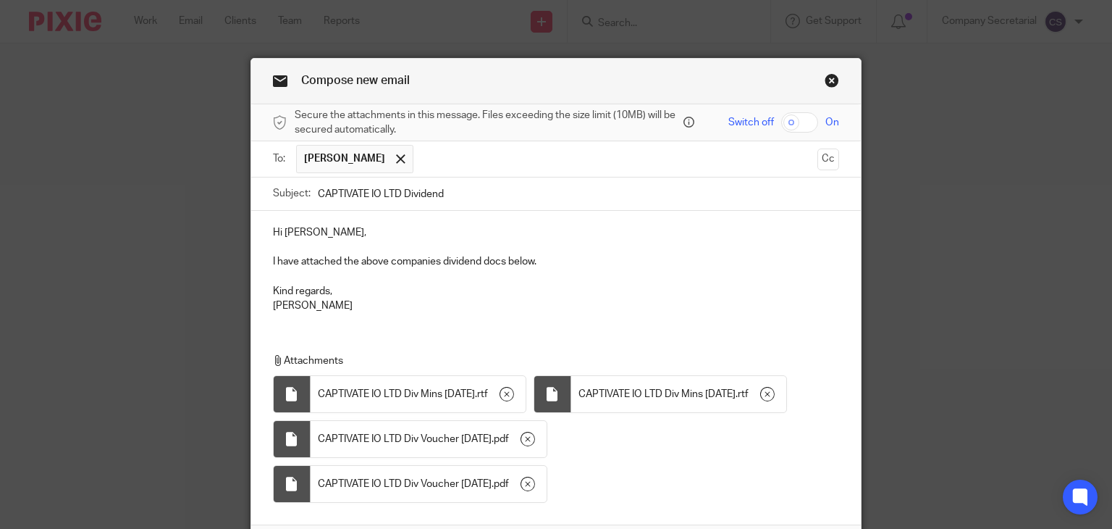
scroll to position [130, 0]
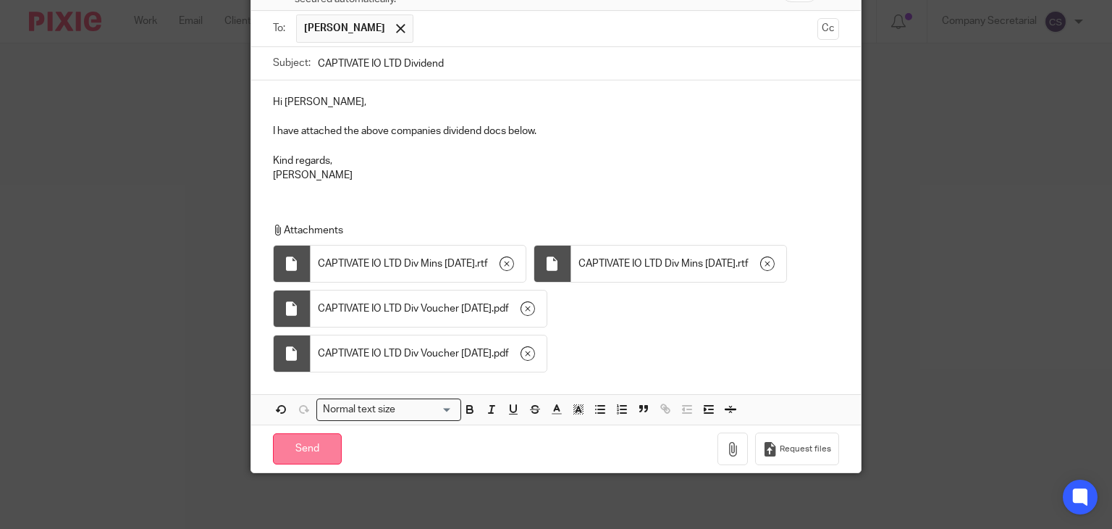
click at [324, 442] on input "Send" at bounding box center [307, 448] width 69 height 31
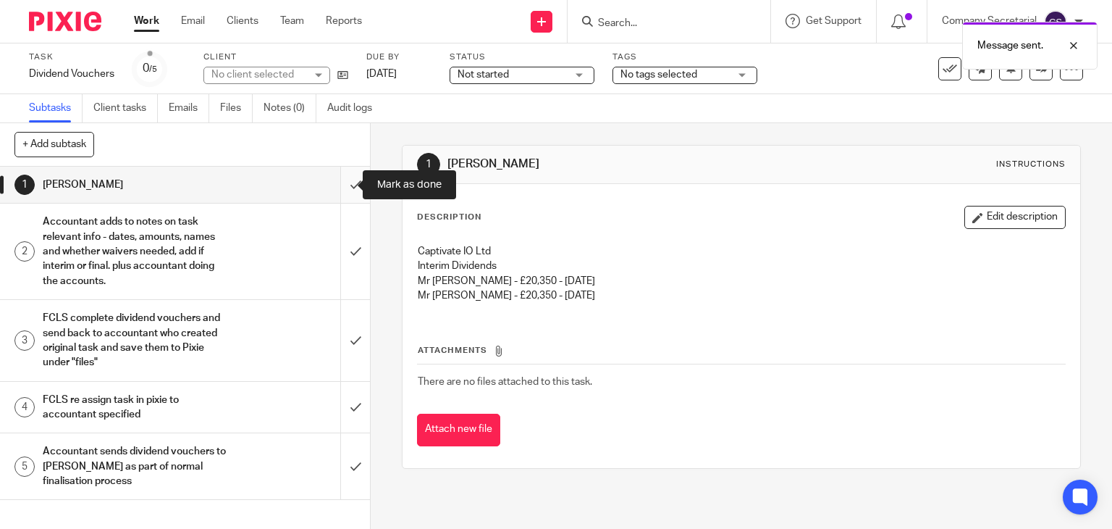
click at [340, 179] on input "submit" at bounding box center [185, 185] width 370 height 36
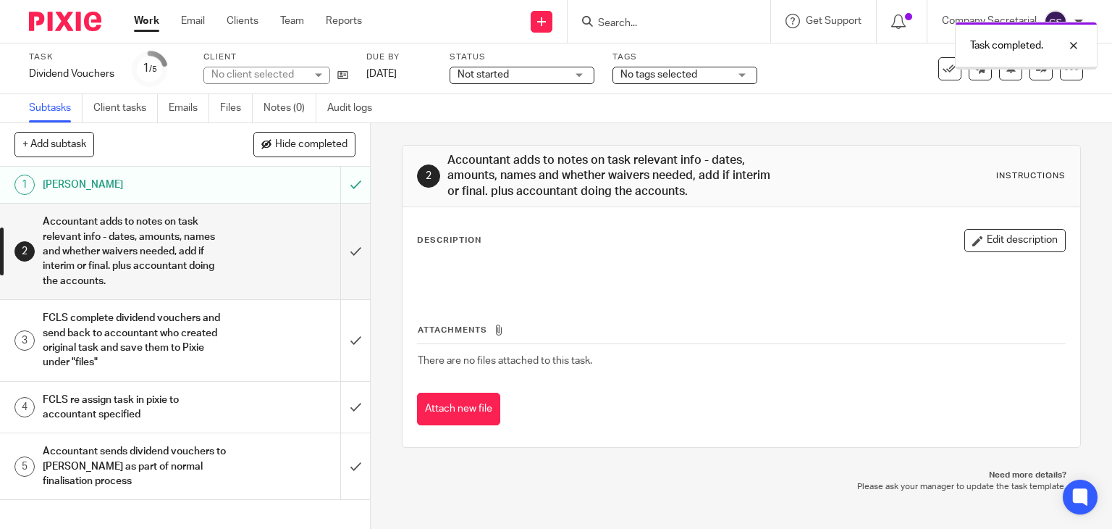
click at [340, 241] on input "submit" at bounding box center [185, 251] width 370 height 96
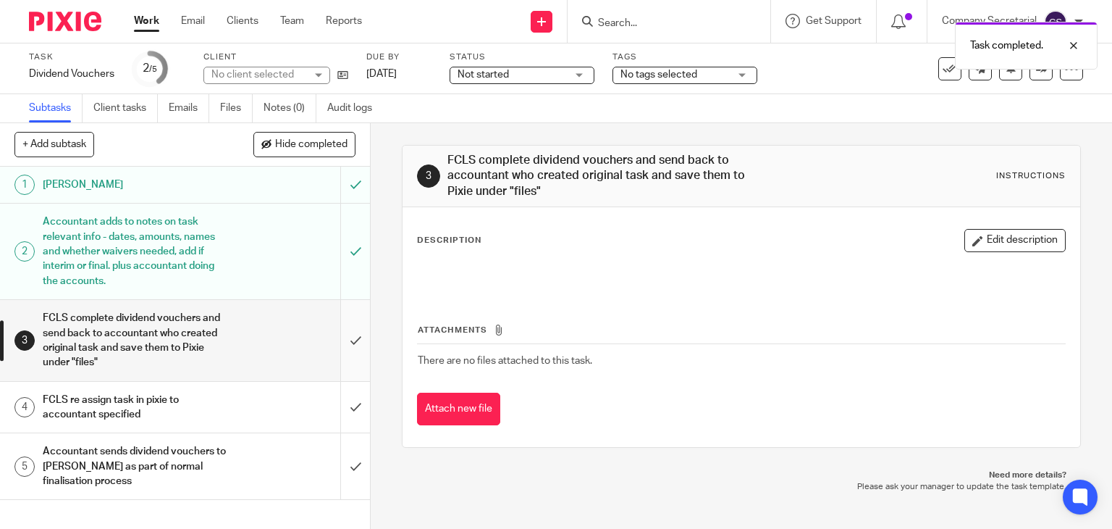
click at [340, 326] on input "submit" at bounding box center [185, 340] width 370 height 80
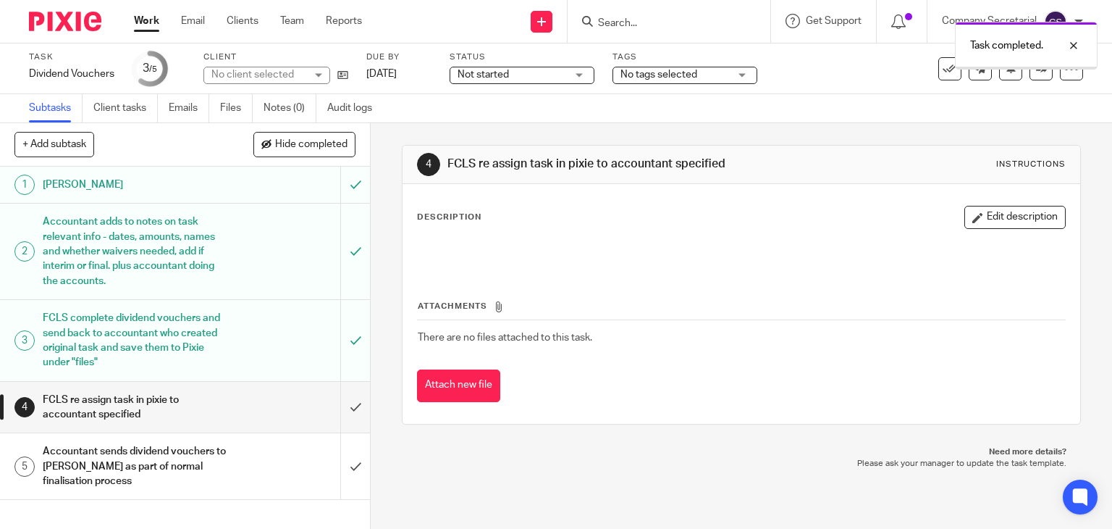
click at [338, 396] on input "submit" at bounding box center [185, 407] width 370 height 51
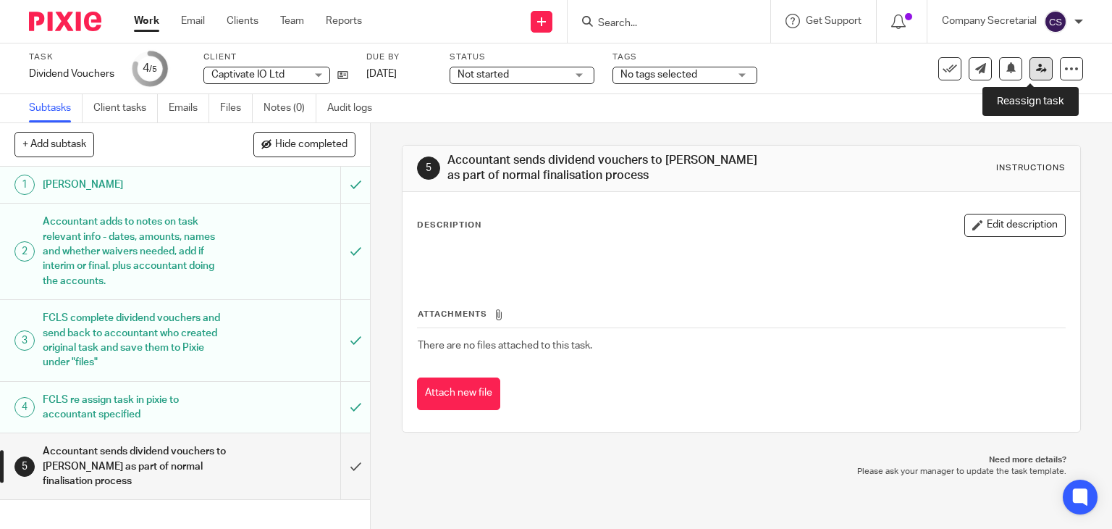
click at [1036, 68] on icon at bounding box center [1041, 68] width 11 height 11
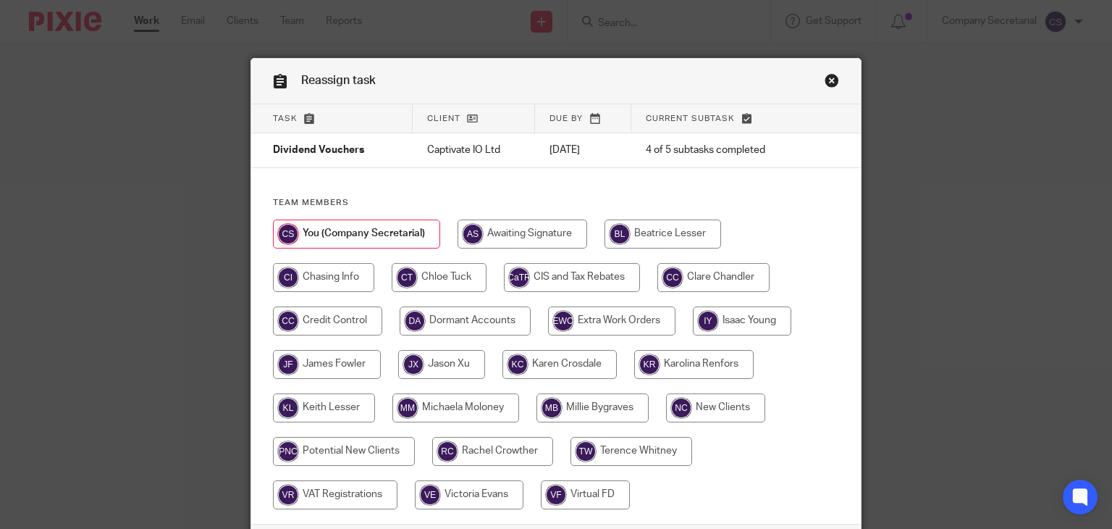
click at [572, 362] on input "radio" at bounding box center [560, 364] width 114 height 29
radio input "true"
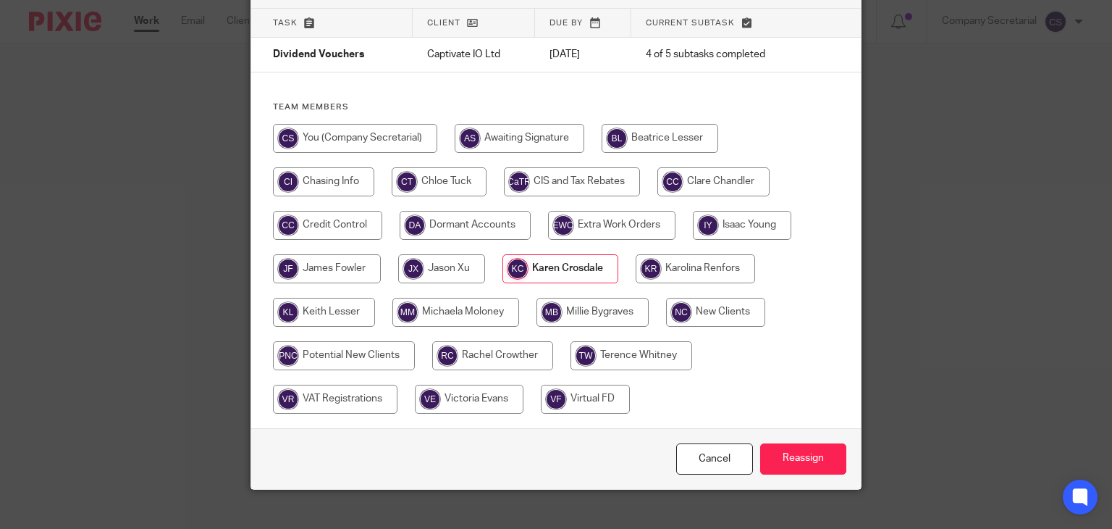
scroll to position [114, 0]
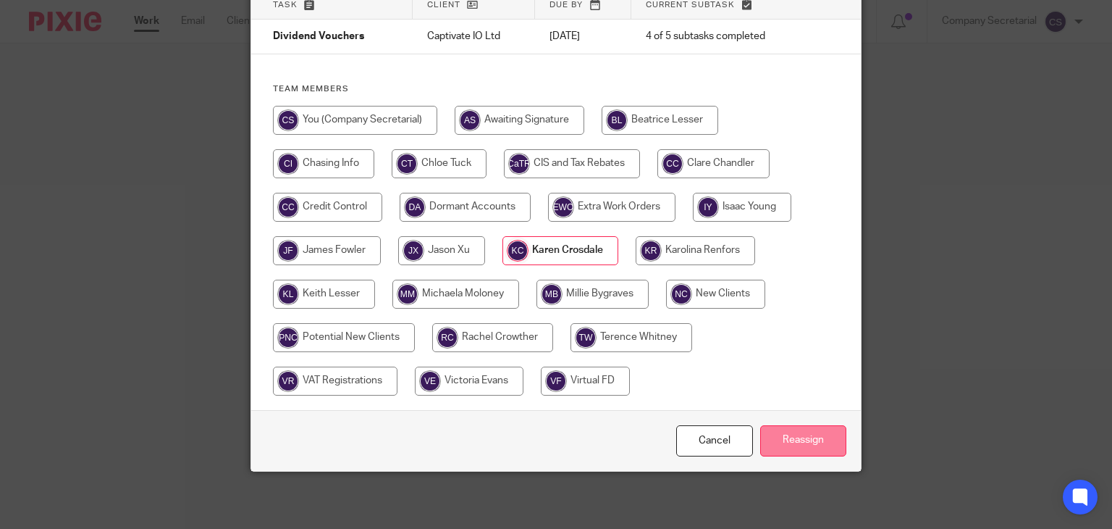
click at [829, 433] on input "Reassign" at bounding box center [803, 440] width 86 height 31
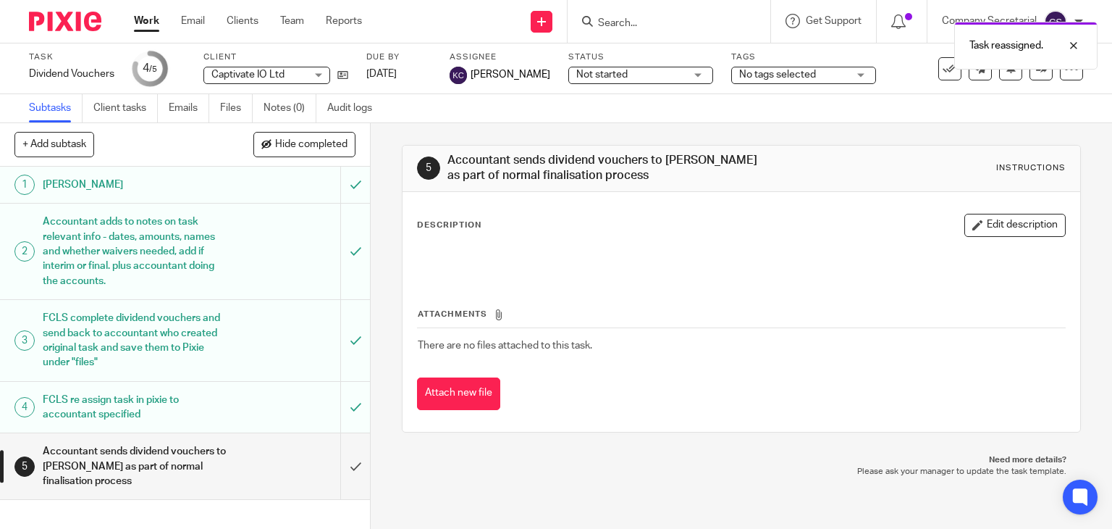
click at [70, 16] on img at bounding box center [65, 22] width 72 height 20
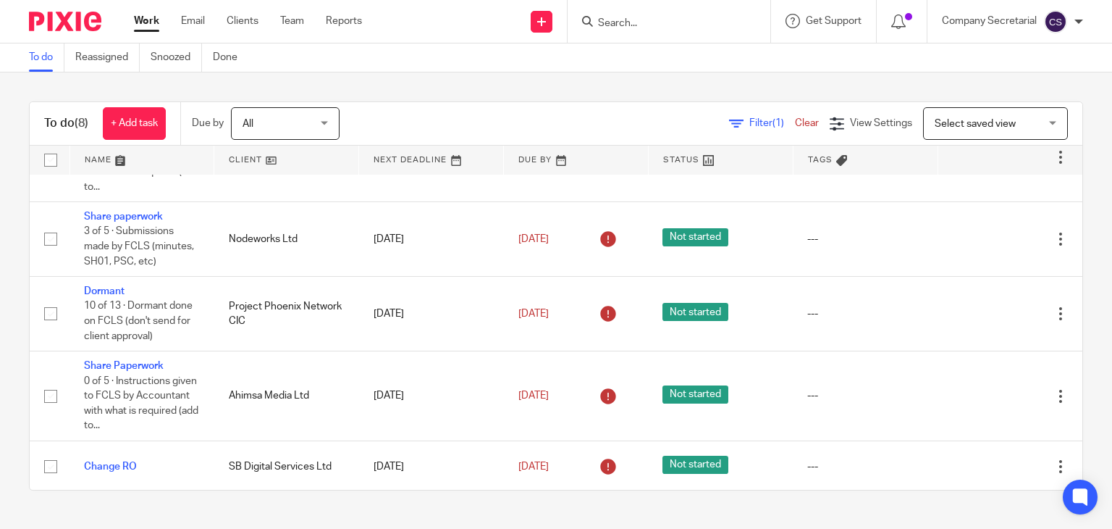
scroll to position [255, 0]
click at [201, 26] on link "Email" at bounding box center [193, 21] width 24 height 14
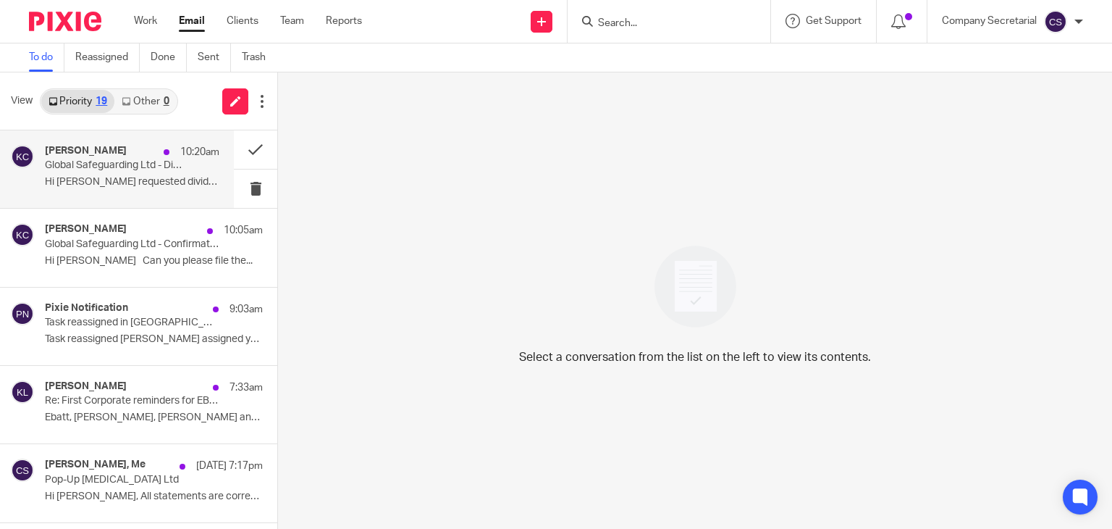
click at [177, 166] on div "[PERSON_NAME] 10:20am Global Safeguarding Ltd - Dividend Vouchers Hi [PERSON_NA…" at bounding box center [132, 169] width 175 height 49
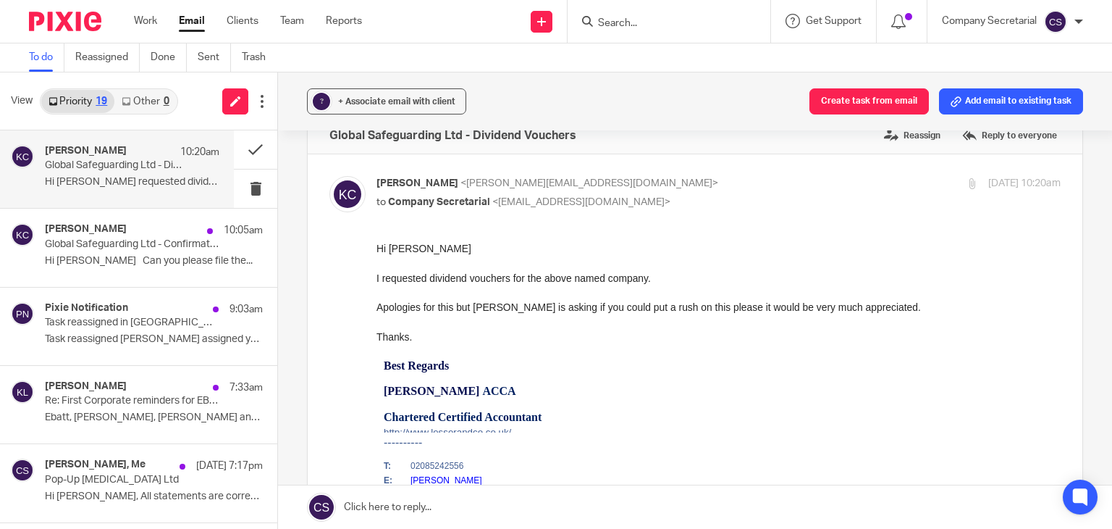
scroll to position [40, 0]
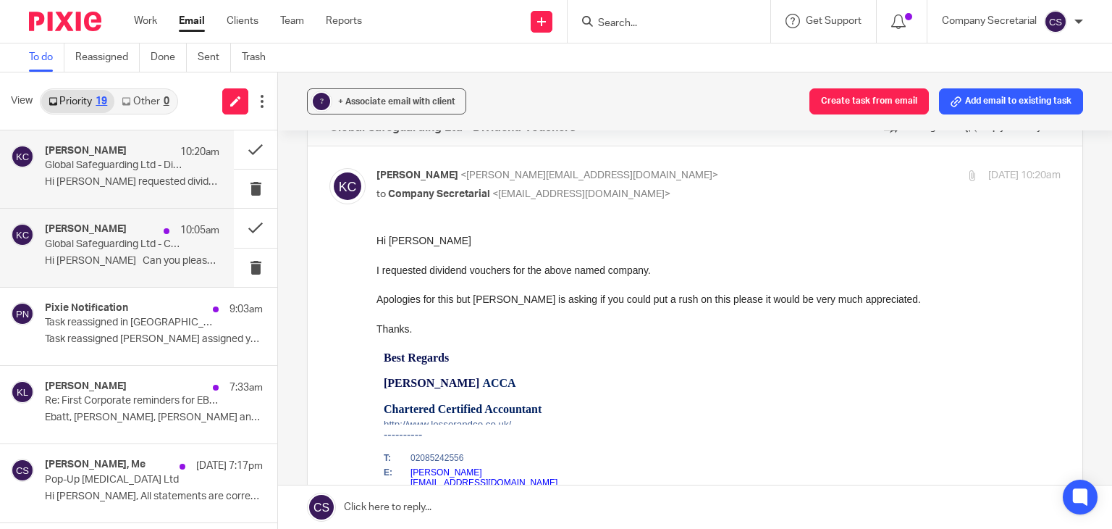
click at [154, 244] on p "Global Safeguarding Ltd - Confirmation Statement" at bounding box center [115, 244] width 140 height 12
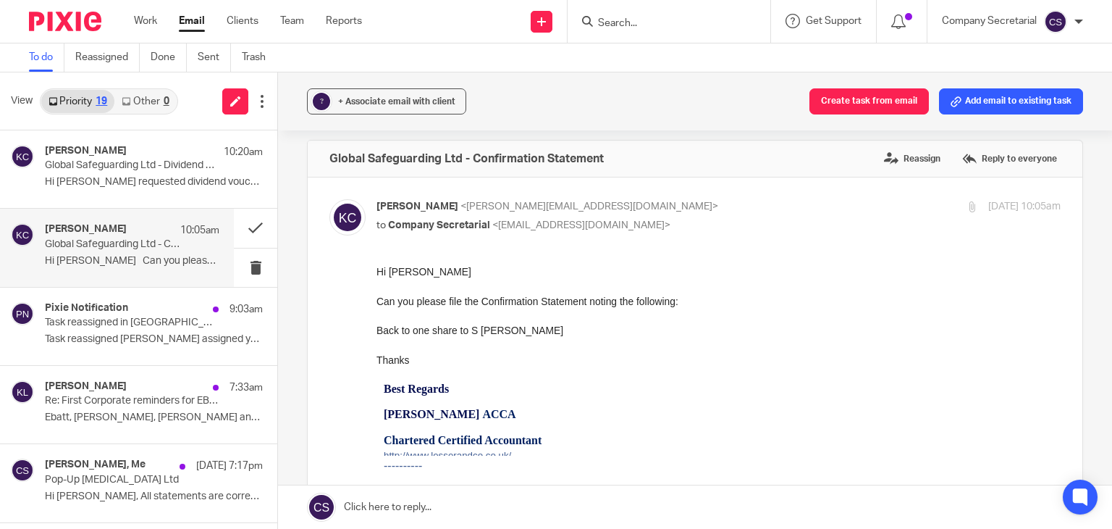
scroll to position [0, 0]
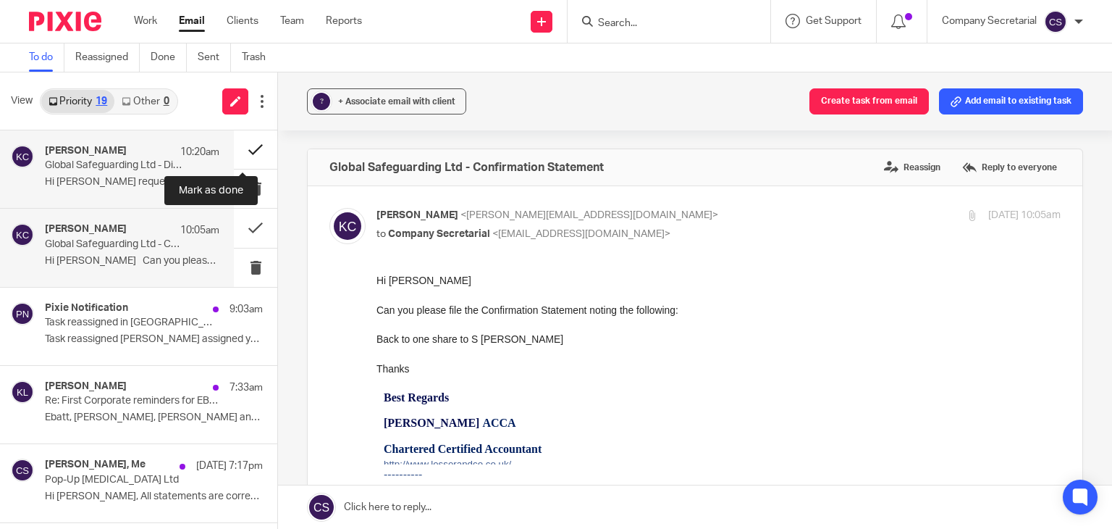
click at [234, 144] on button at bounding box center [255, 149] width 43 height 38
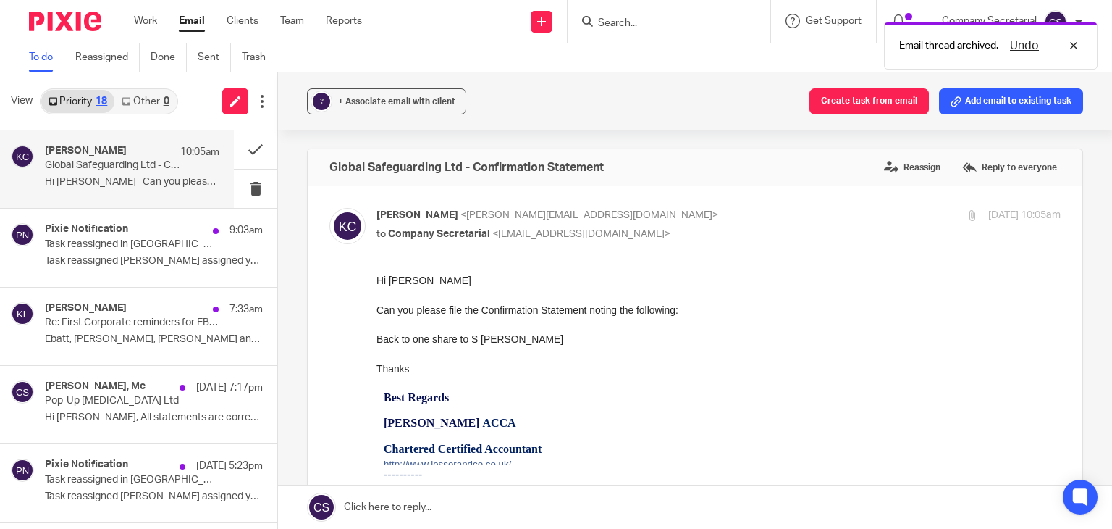
click at [174, 165] on div "Karen Crosdale 10:05am Global Safeguarding Ltd - Confirmation Statement Hi Chlo…" at bounding box center [132, 169] width 175 height 49
click at [463, 503] on link at bounding box center [695, 506] width 834 height 43
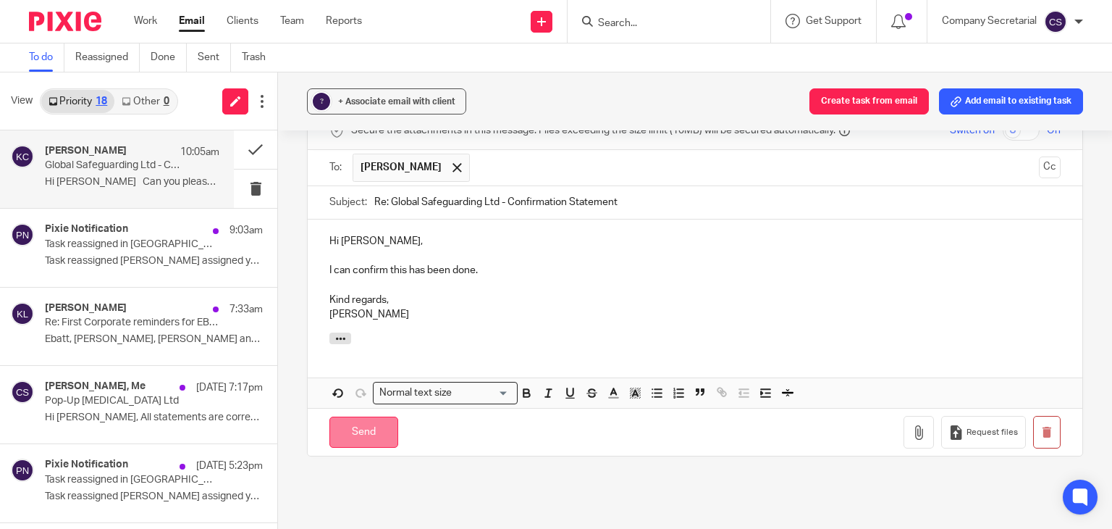
click at [377, 437] on input "Send" at bounding box center [363, 431] width 69 height 31
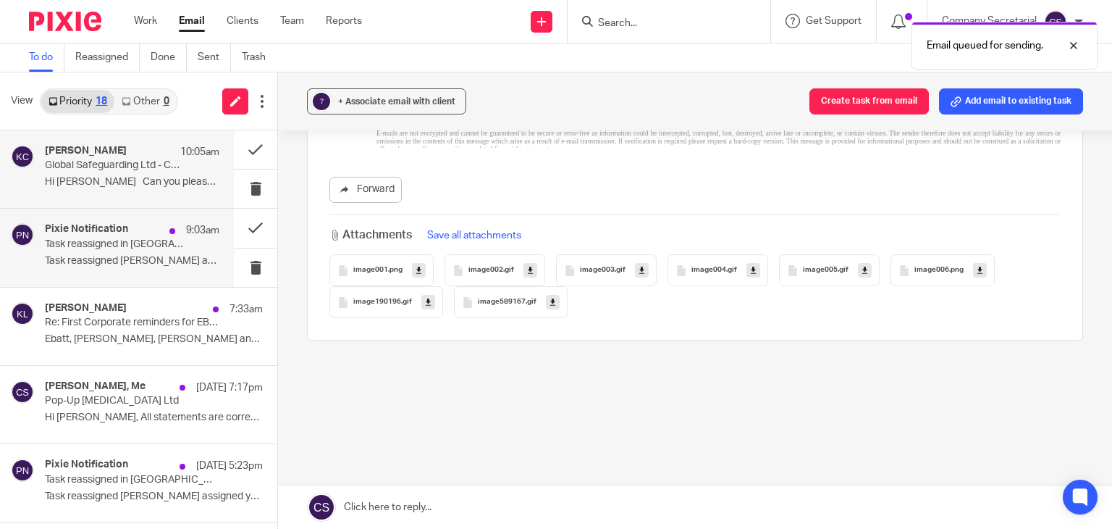
scroll to position [921, 0]
click at [154, 248] on p "Task reassigned in Pixie" at bounding box center [115, 244] width 140 height 12
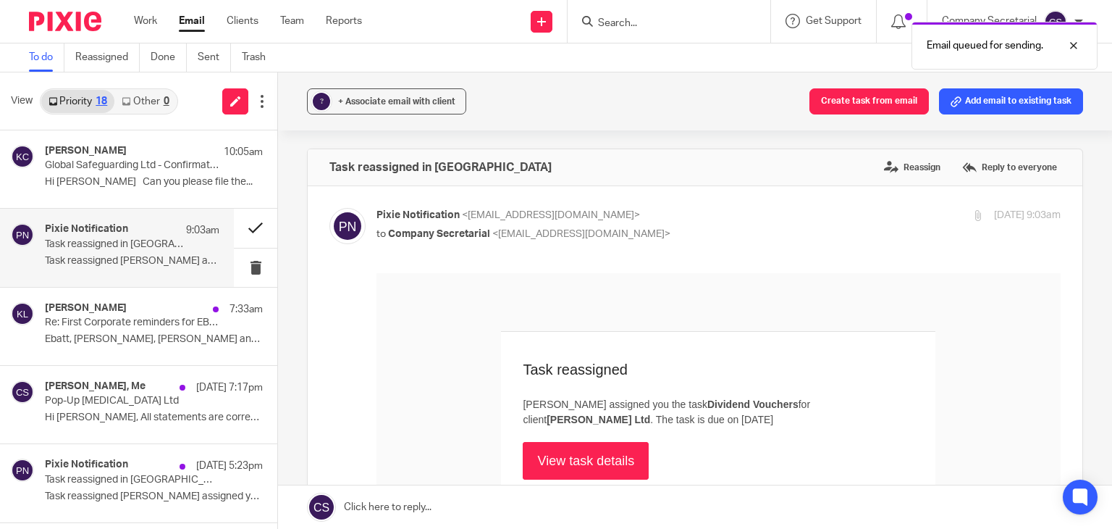
scroll to position [0, 0]
click at [234, 228] on button at bounding box center [255, 228] width 43 height 38
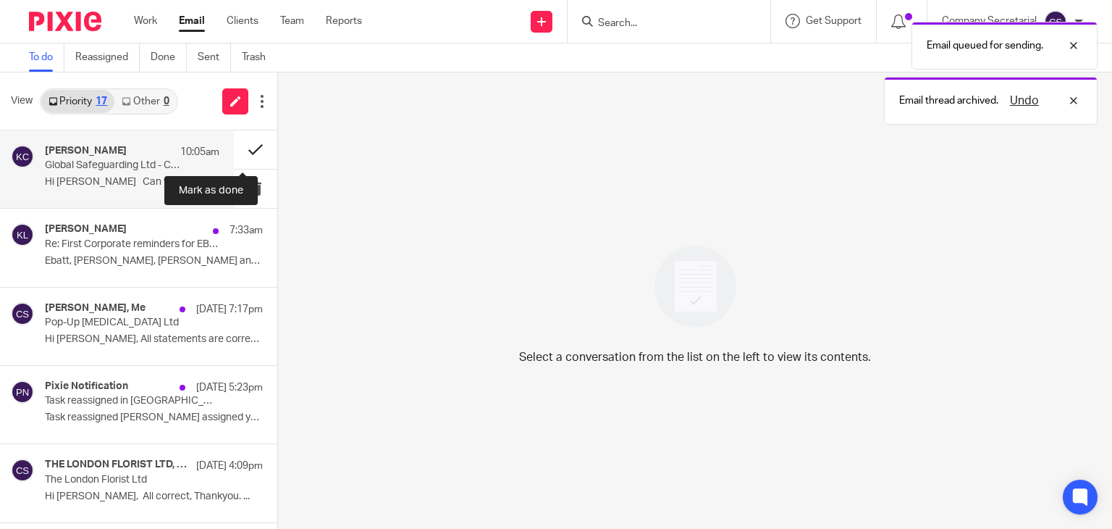
click at [234, 147] on button at bounding box center [255, 149] width 43 height 38
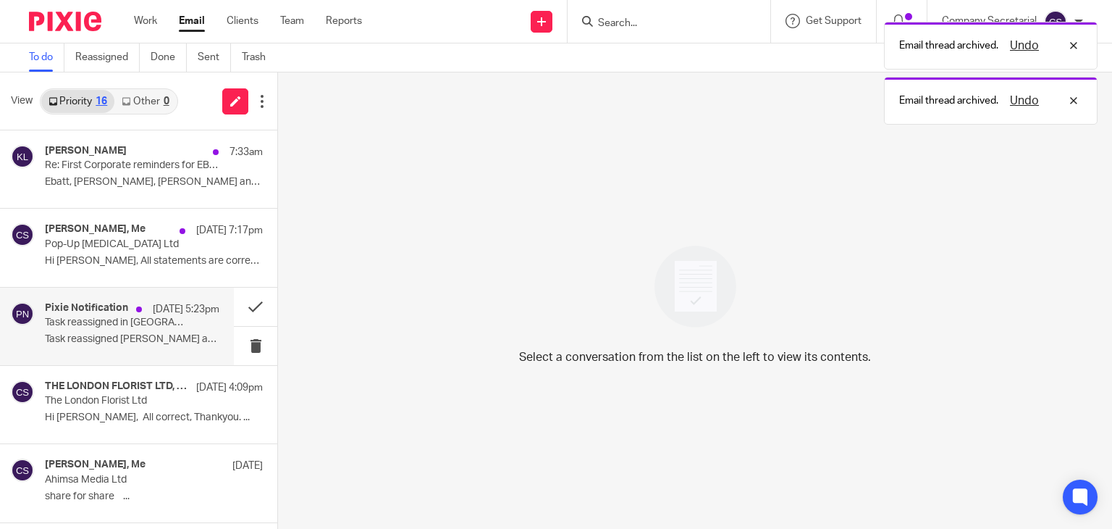
click at [156, 340] on p "Task reassigned Keith Lesser assigned you the..." at bounding box center [132, 339] width 175 height 12
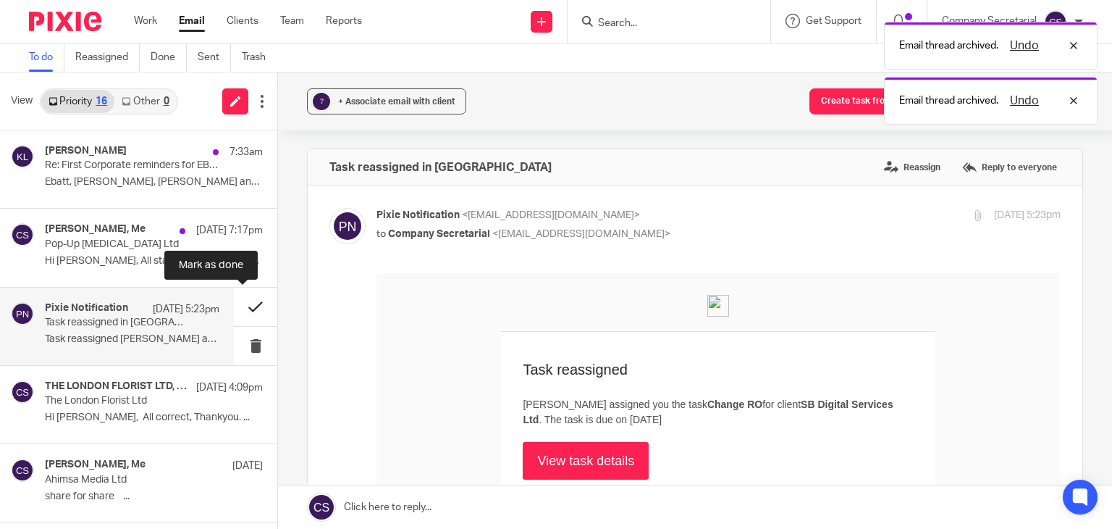
click at [234, 301] on button at bounding box center [255, 306] width 43 height 38
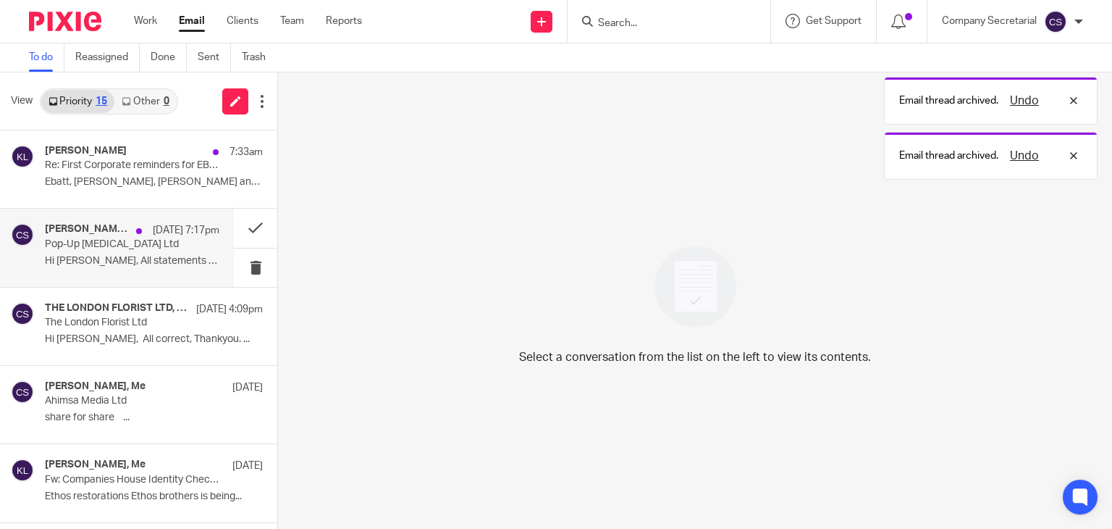
click at [134, 259] on p "Hi Sam, All statements are correct, thank..." at bounding box center [132, 261] width 175 height 12
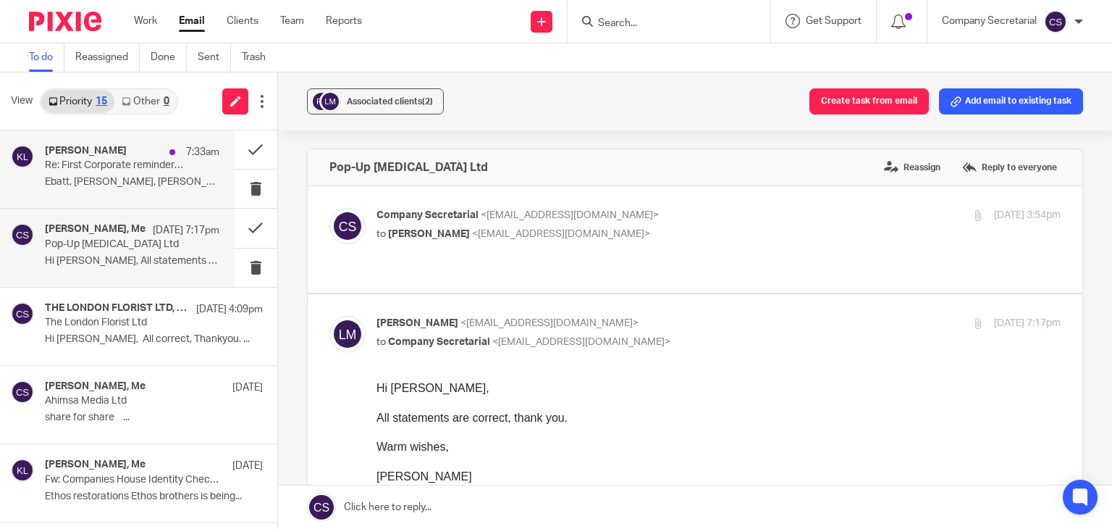
click at [127, 182] on p "Ebatt, Joyce, greenstone and on the mark can be..." at bounding box center [132, 182] width 175 height 12
